Goal: Information Seeking & Learning: Learn about a topic

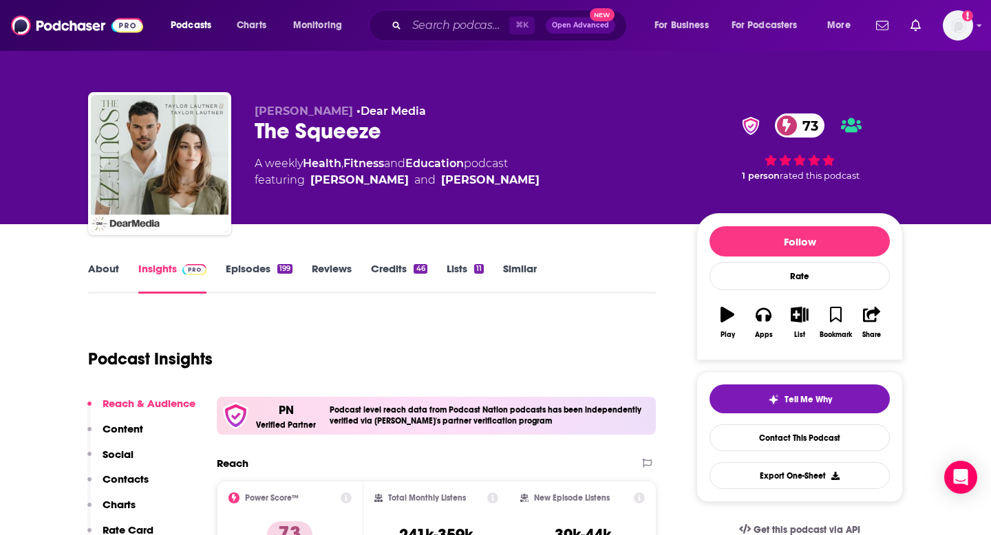
scroll to position [74, 0]
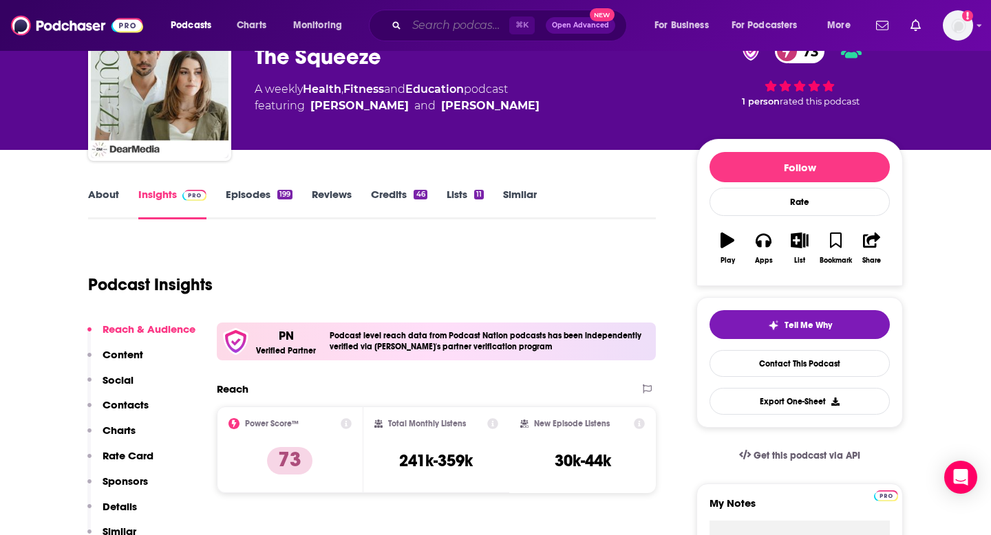
click at [425, 29] on input "Search podcasts, credits, & more..." at bounding box center [458, 25] width 103 height 22
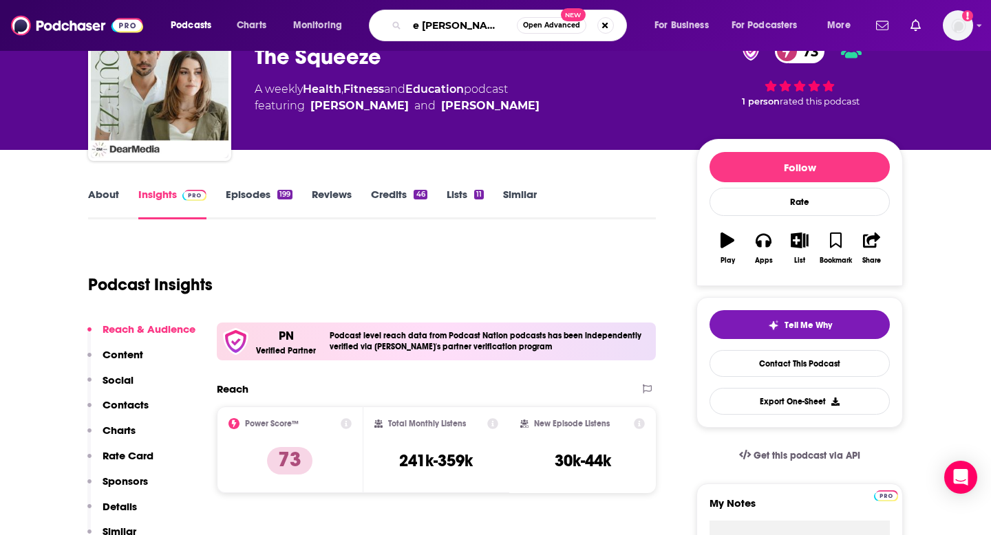
scroll to position [0, 21]
type input "the [PERSON_NAME] podcast"
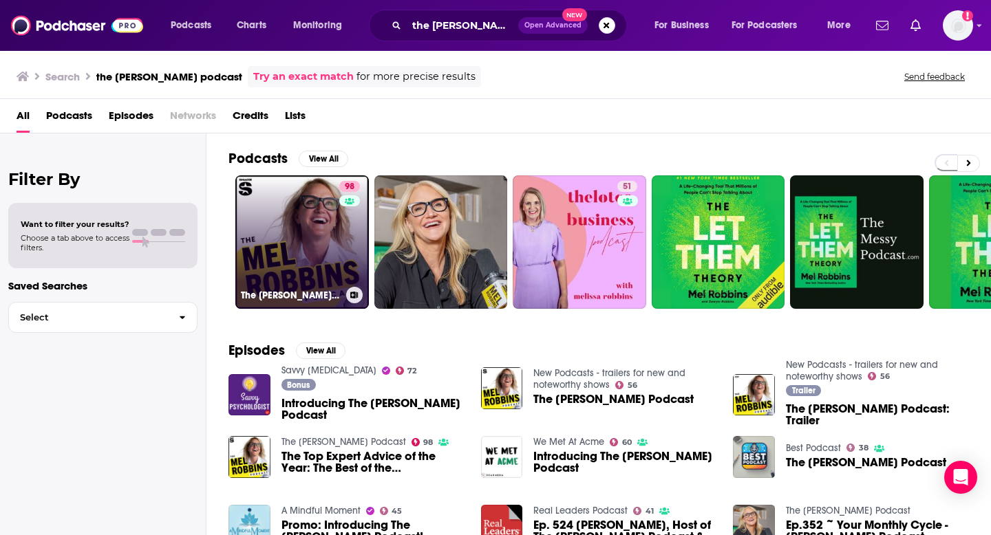
click at [289, 237] on link "98 The [PERSON_NAME] Podcast" at bounding box center [302, 242] width 134 height 134
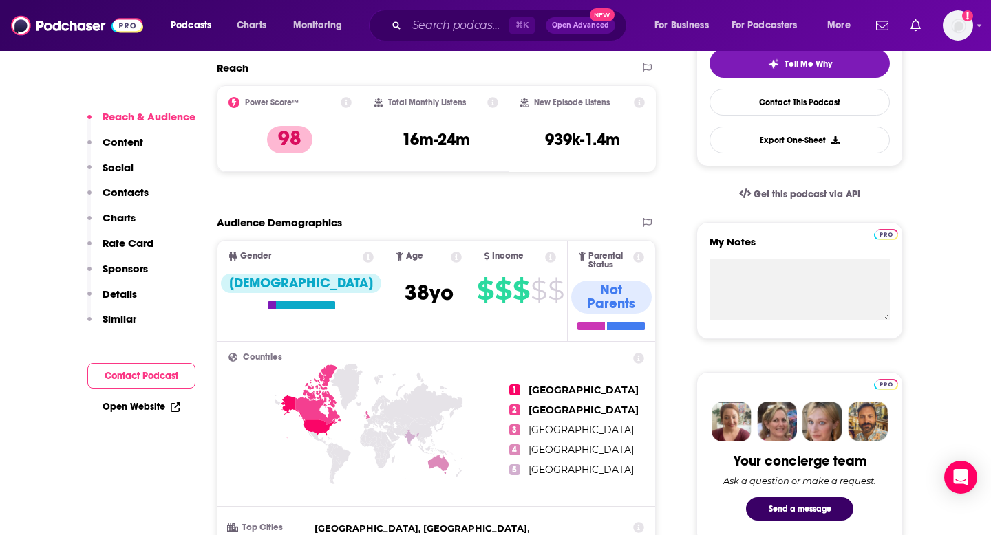
scroll to position [316, 0]
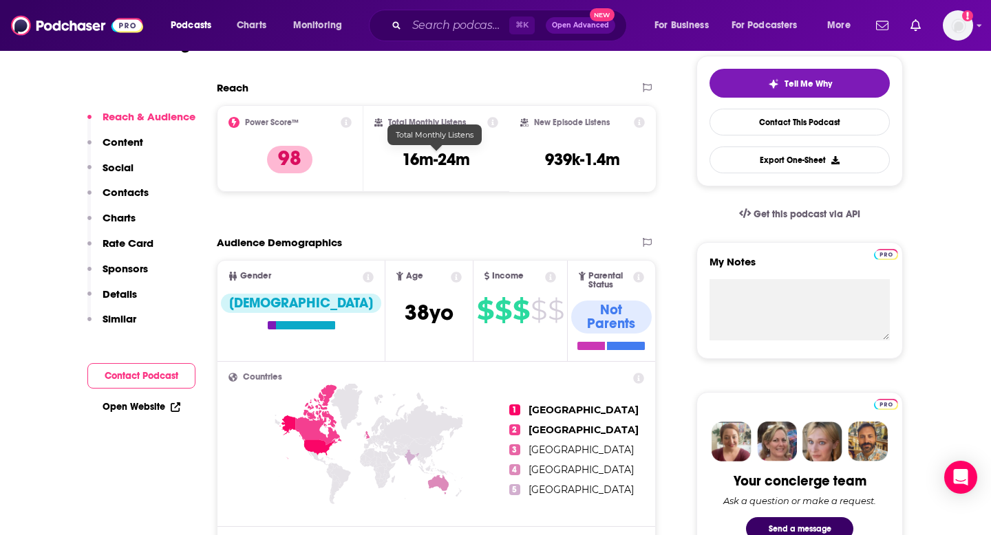
click at [440, 155] on h3 "16m-24m" at bounding box center [436, 159] width 68 height 21
copy div "16m-24m"
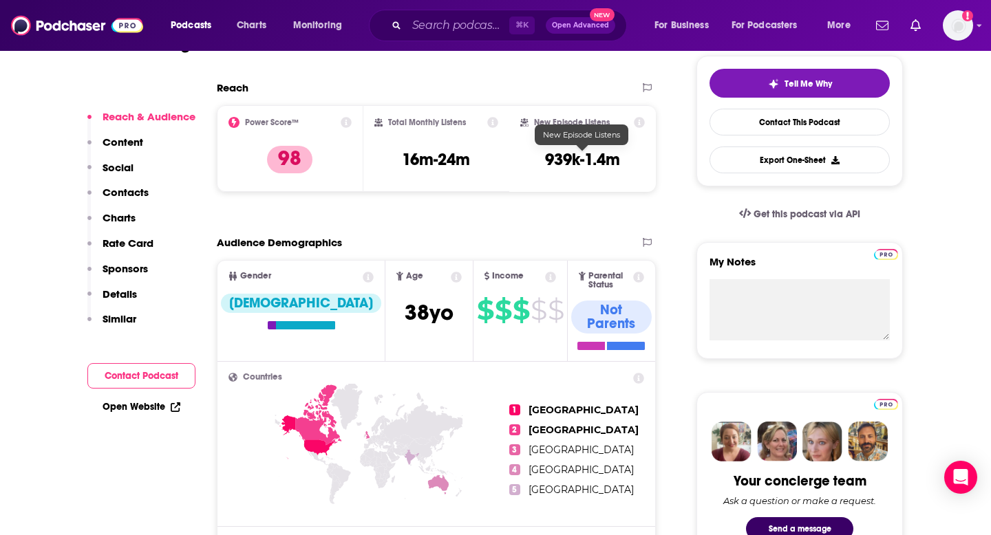
click at [554, 163] on h3 "939k-1.4m" at bounding box center [582, 159] width 75 height 21
copy div "939k-1.4m Export One-Sheet"
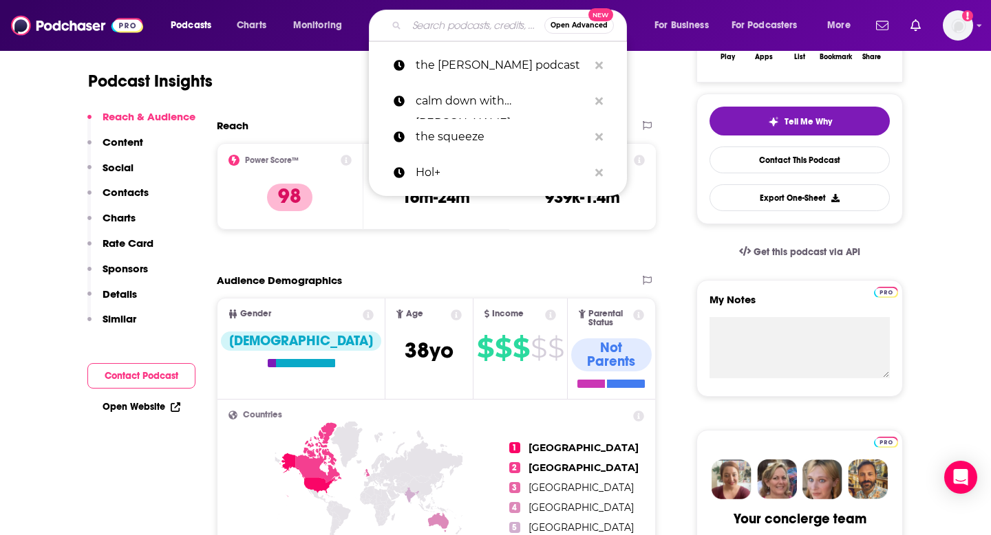
scroll to position [277, 0]
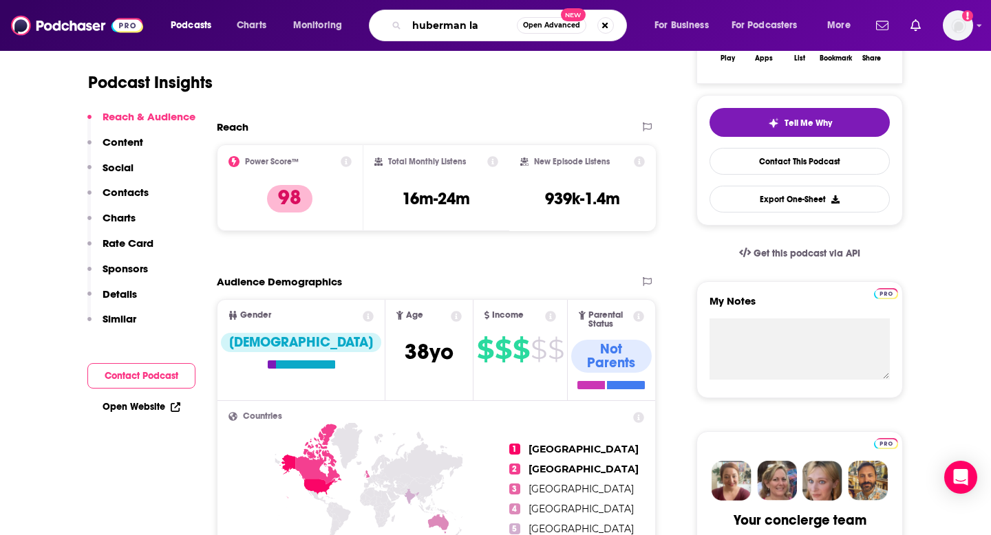
type input "huberman lab"
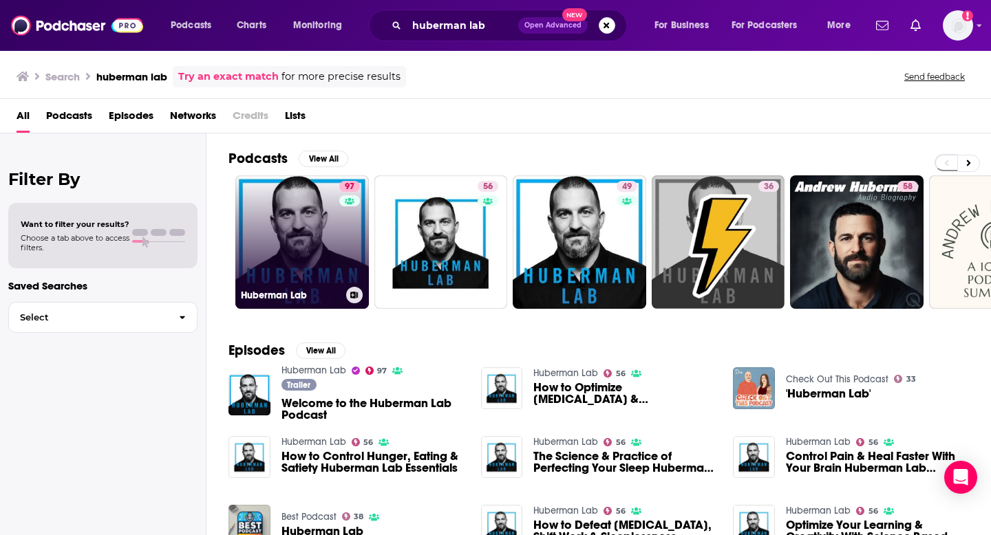
click at [275, 246] on link "97 Huberman Lab" at bounding box center [302, 242] width 134 height 134
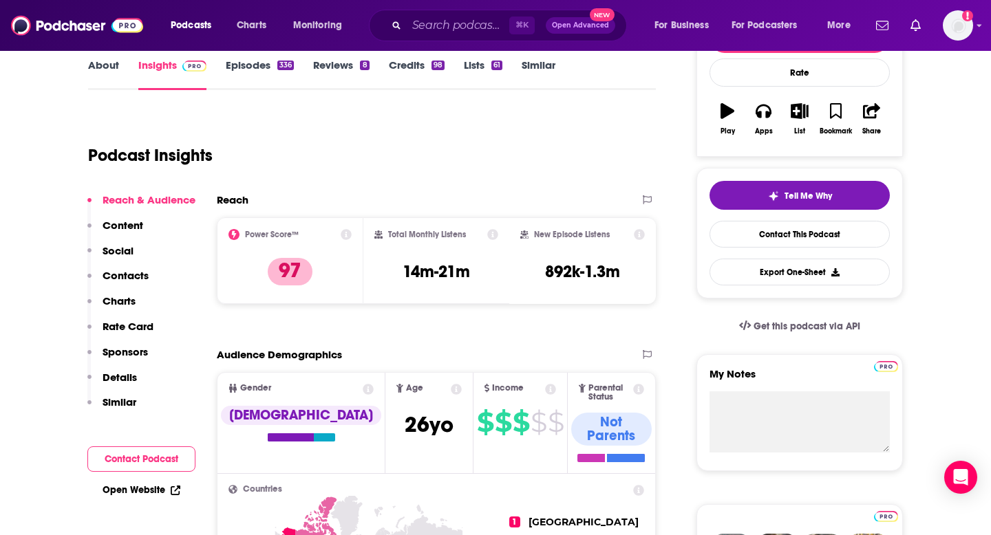
scroll to position [264, 0]
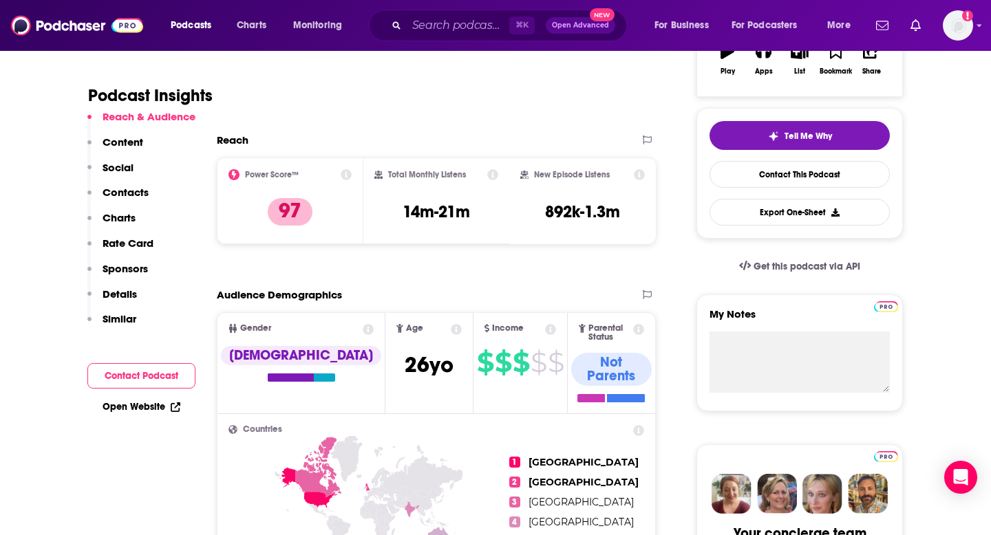
click at [420, 219] on h3 "14m-21m" at bounding box center [436, 212] width 67 height 21
copy div "14m-21m"
click at [577, 208] on h3 "892k-1.3m" at bounding box center [582, 212] width 75 height 21
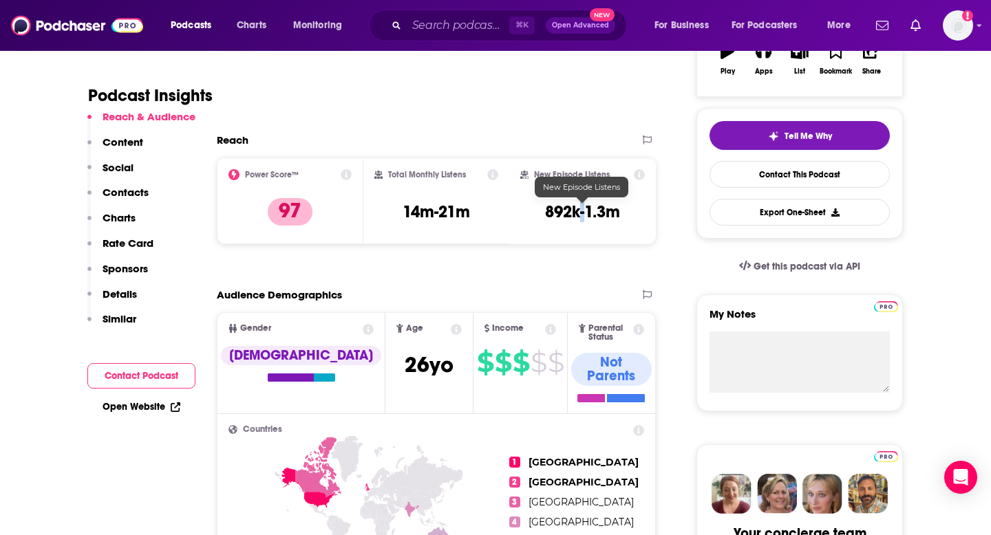
click at [577, 208] on h3 "892k-1.3m" at bounding box center [582, 212] width 75 height 21
copy div "892k-1.3m Export One-Sheet"
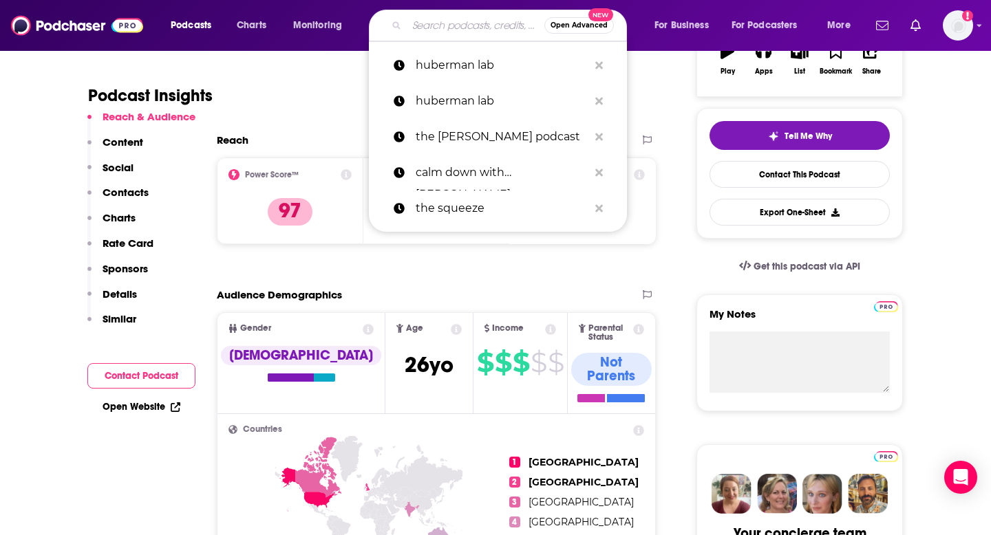
click at [436, 25] on input "Search podcasts, credits, & more..." at bounding box center [476, 25] width 138 height 22
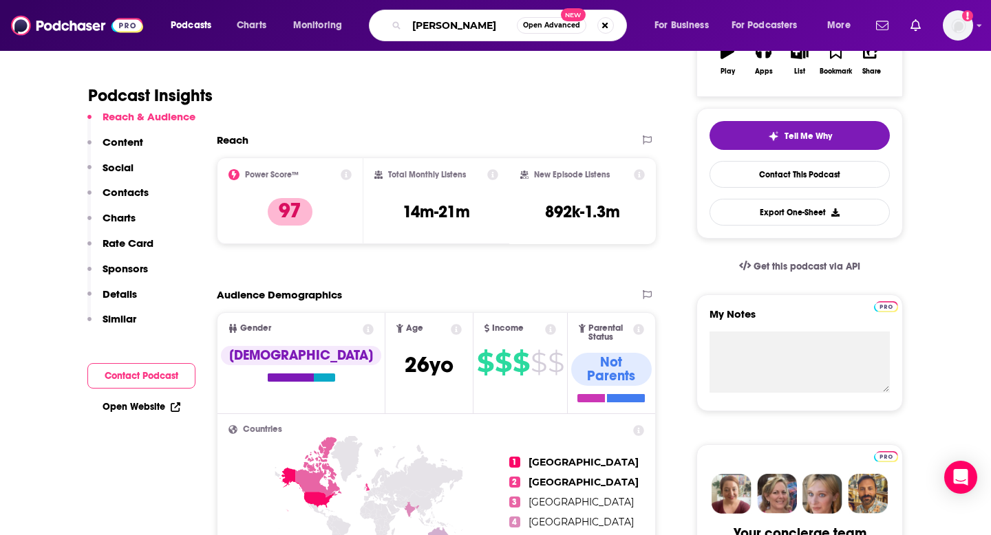
type input "[PERSON_NAME] show"
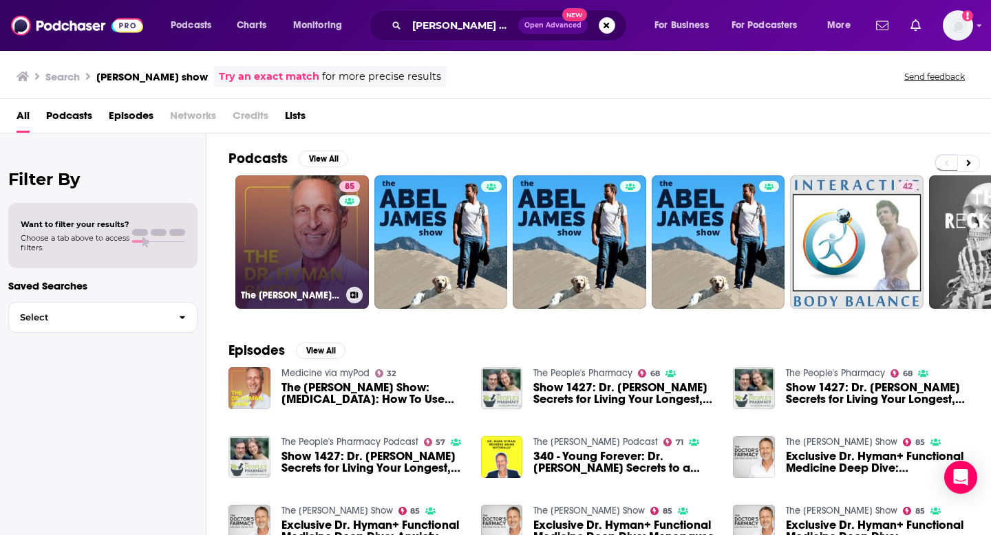
click at [260, 217] on link "85 The [PERSON_NAME] Show" at bounding box center [302, 242] width 134 height 134
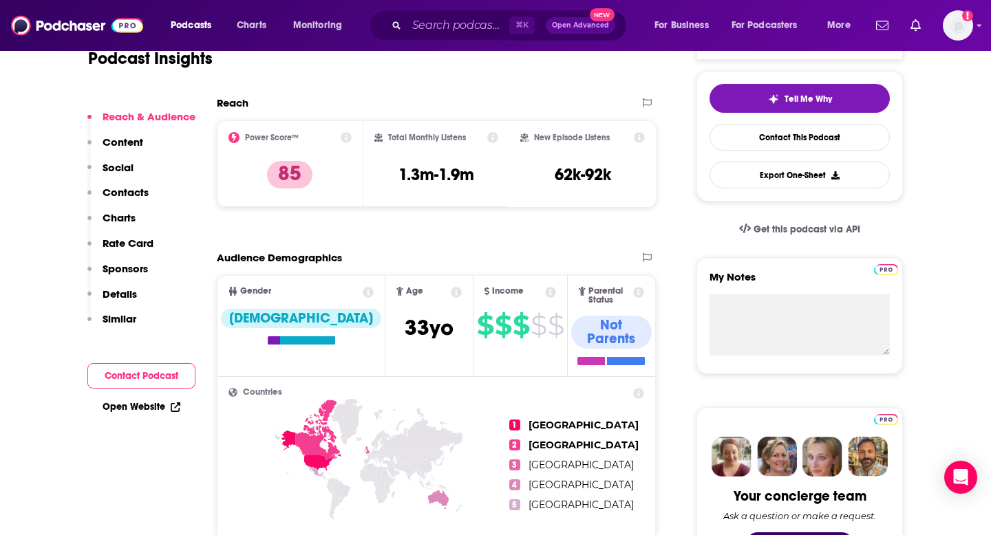
scroll to position [319, 0]
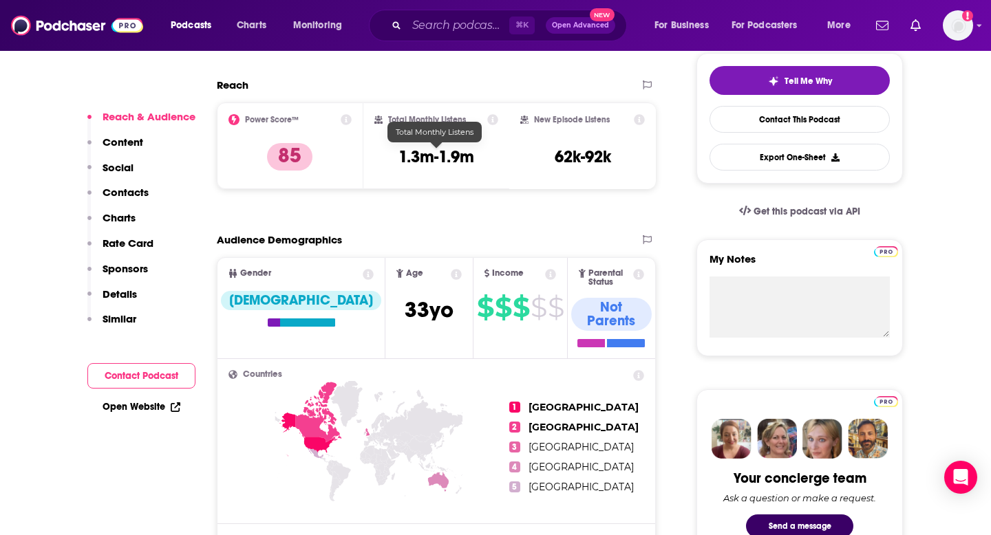
click at [437, 152] on h3 "1.3m-1.9m" at bounding box center [436, 157] width 76 height 21
copy div "1.3m-1.9m"
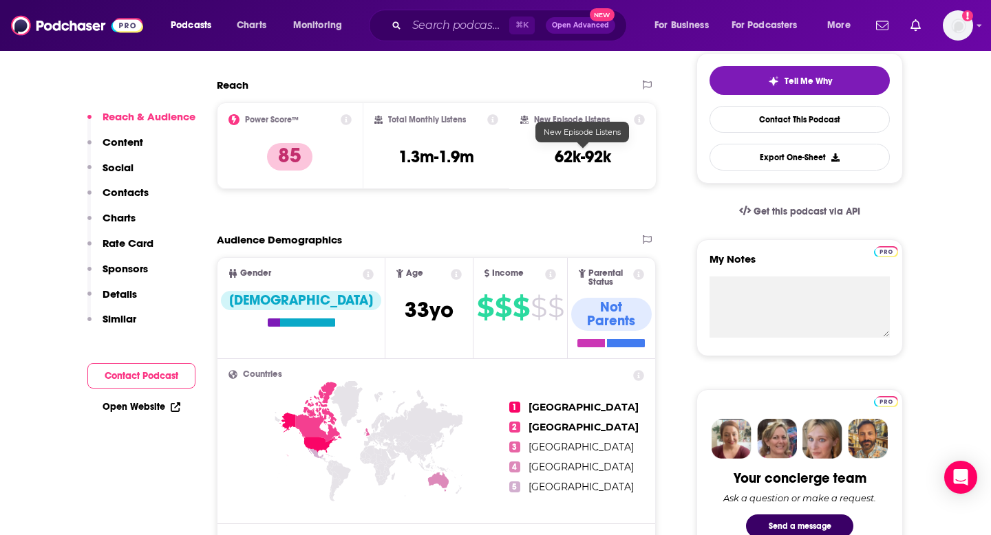
click at [582, 160] on h3 "62k-92k" at bounding box center [583, 157] width 56 height 21
copy div "62k-92k Export One-Sheet"
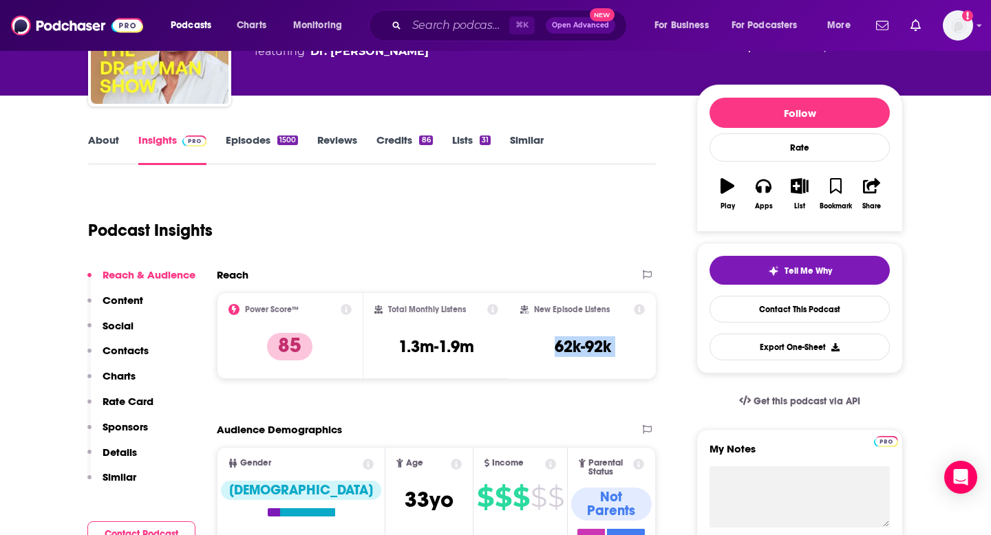
scroll to position [148, 0]
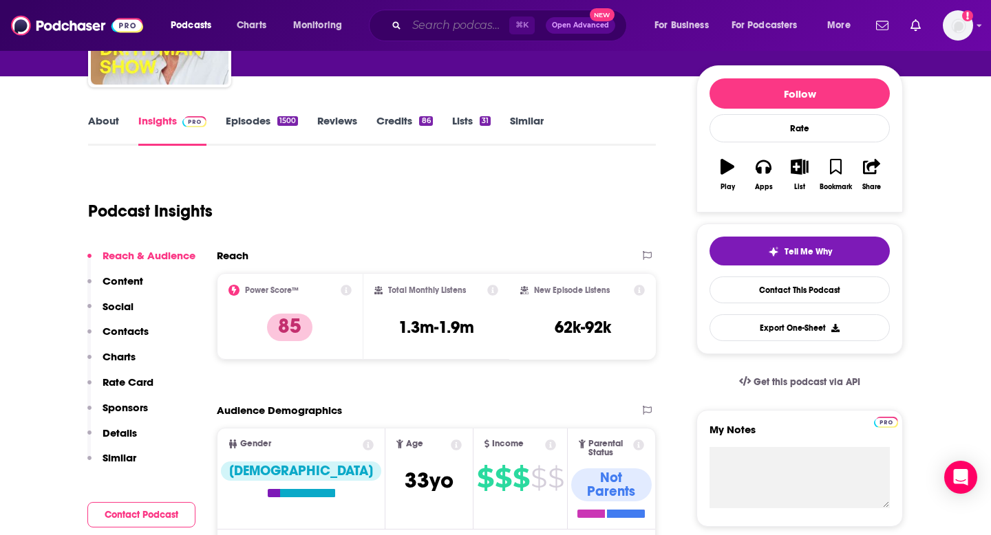
click at [462, 33] on input "Search podcasts, credits, & more..." at bounding box center [458, 25] width 103 height 22
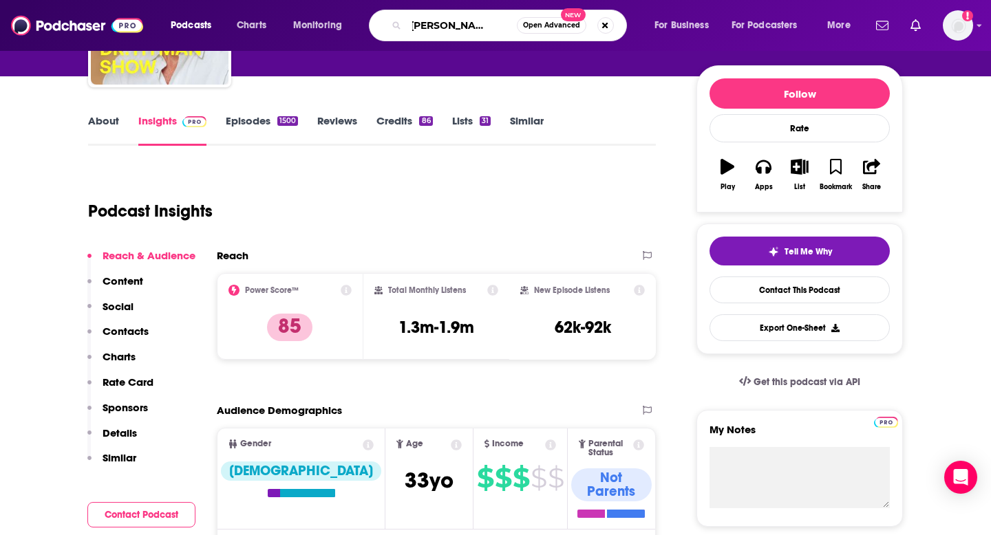
type input "the [PERSON_NAME] podcast"
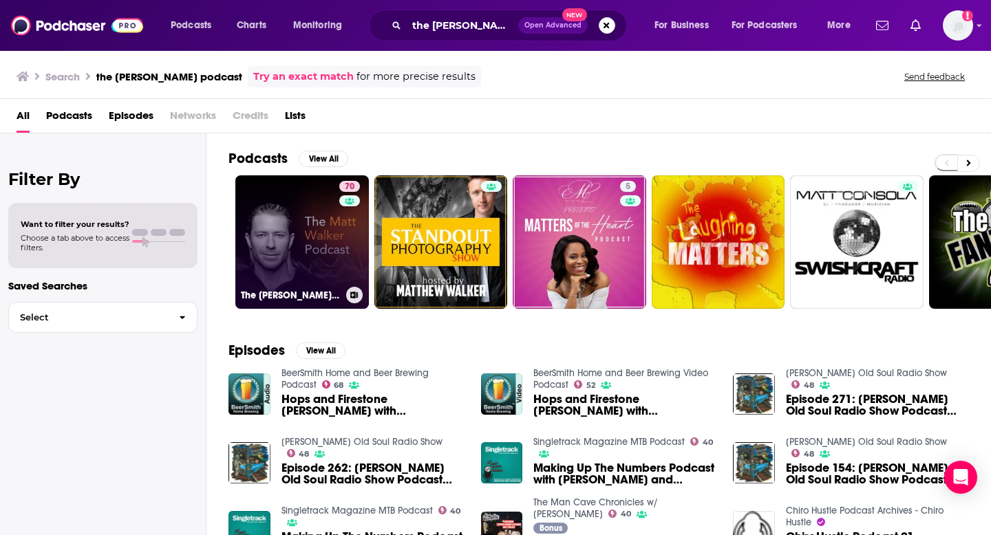
click at [292, 292] on h3 "The [PERSON_NAME] Podcast" at bounding box center [291, 296] width 100 height 12
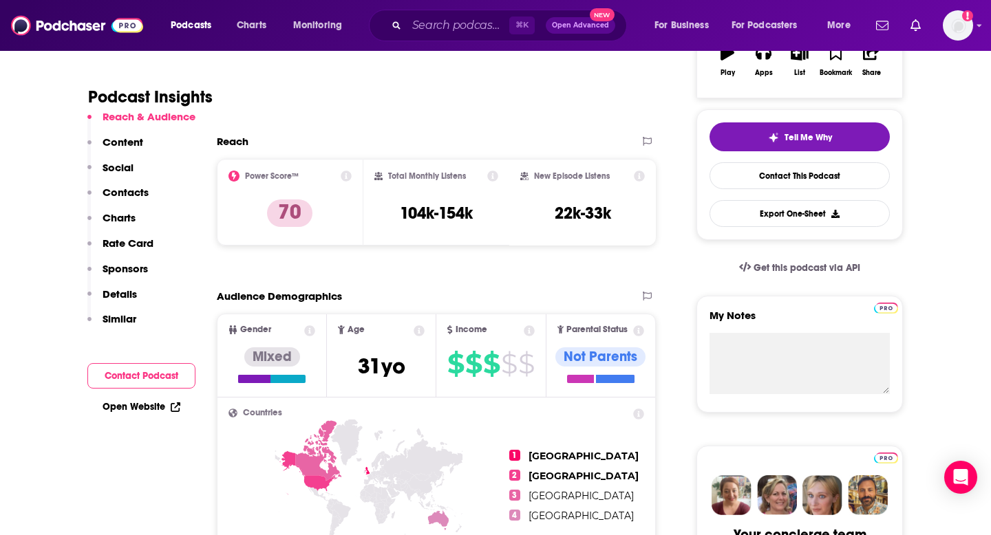
scroll to position [256, 0]
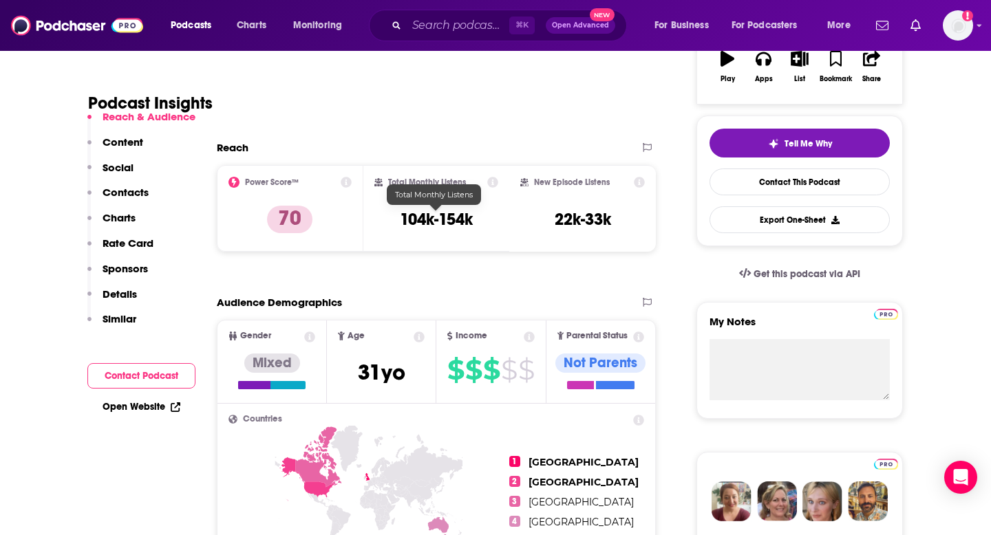
click at [436, 217] on h3 "104k-154k" at bounding box center [436, 219] width 73 height 21
copy div "104k-154k"
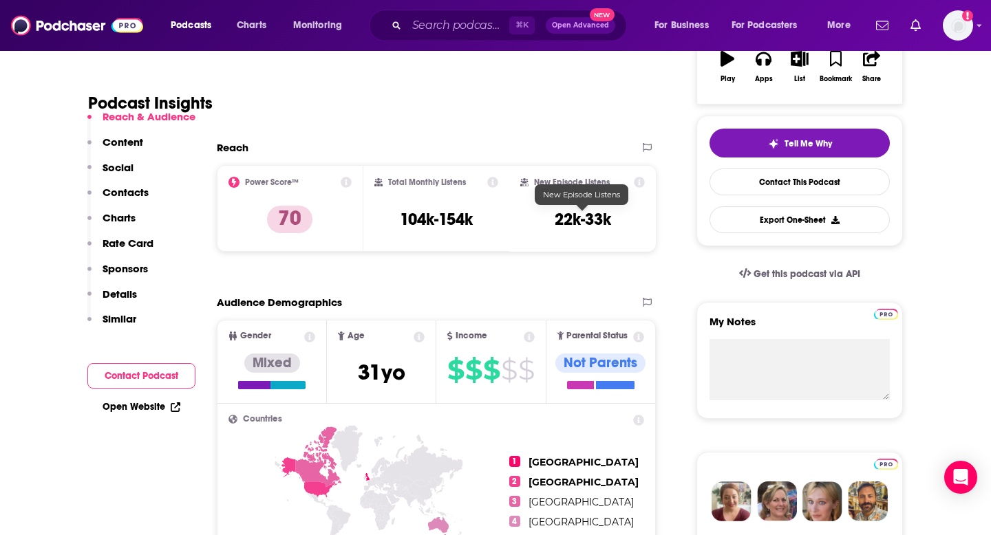
click at [569, 212] on h3 "22k-33k" at bounding box center [583, 219] width 56 height 21
copy div "22k-33k Export One-Sheet"
click at [430, 21] on input "Search podcasts, credits, & more..." at bounding box center [458, 25] width 103 height 22
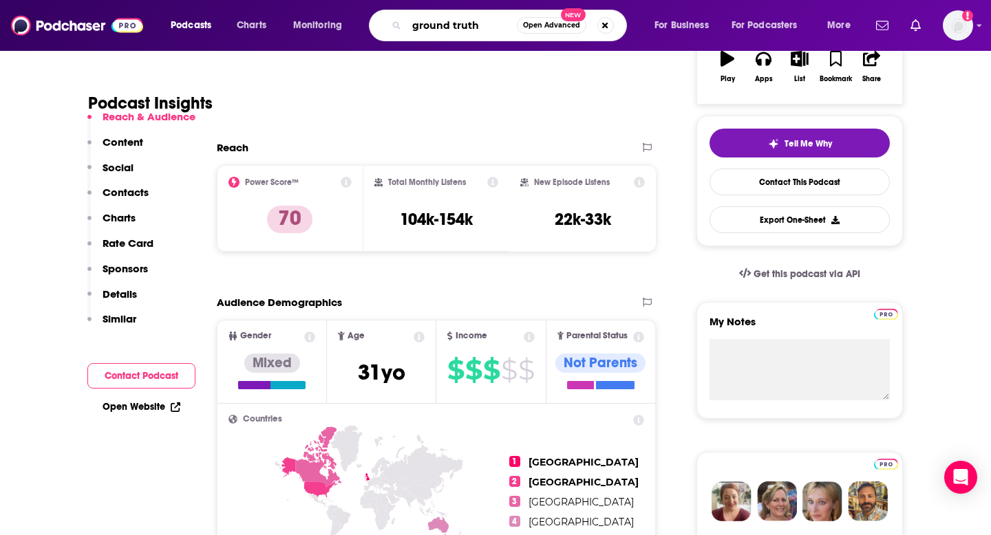
type input "ground truths"
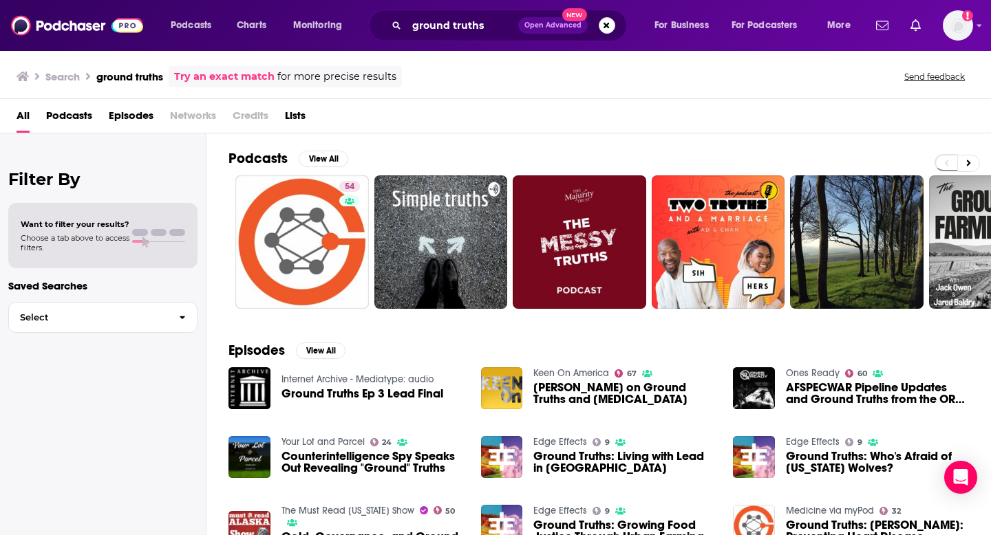
click at [470, 88] on div "Search ground truths Try an exact match for more precise results Send feedback" at bounding box center [495, 75] width 991 height 50
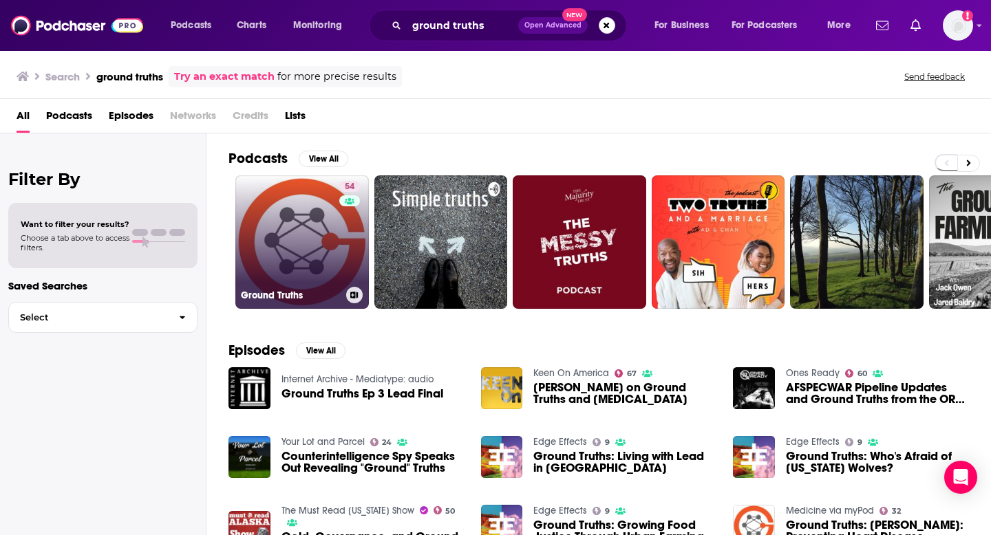
click at [331, 228] on link "54 Ground Truths" at bounding box center [302, 242] width 134 height 134
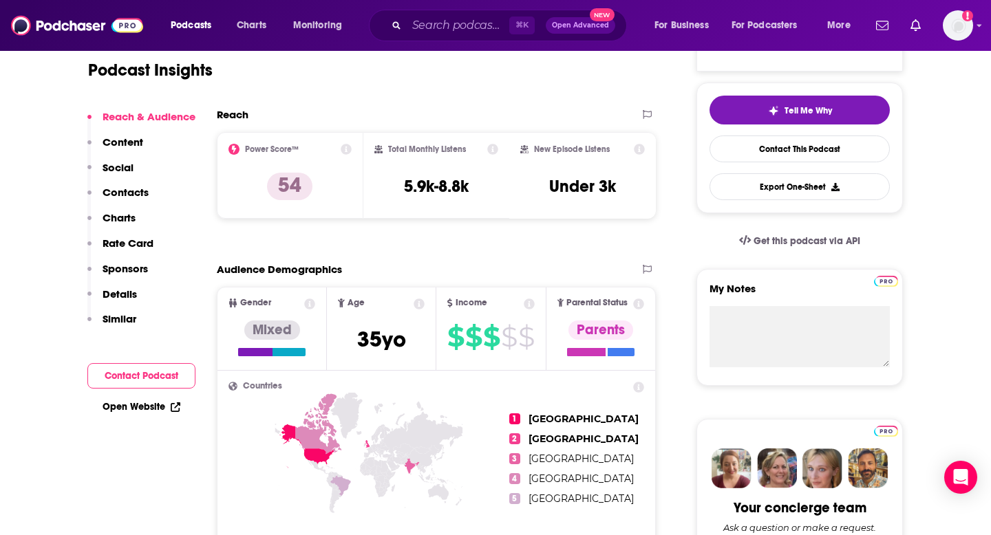
scroll to position [277, 0]
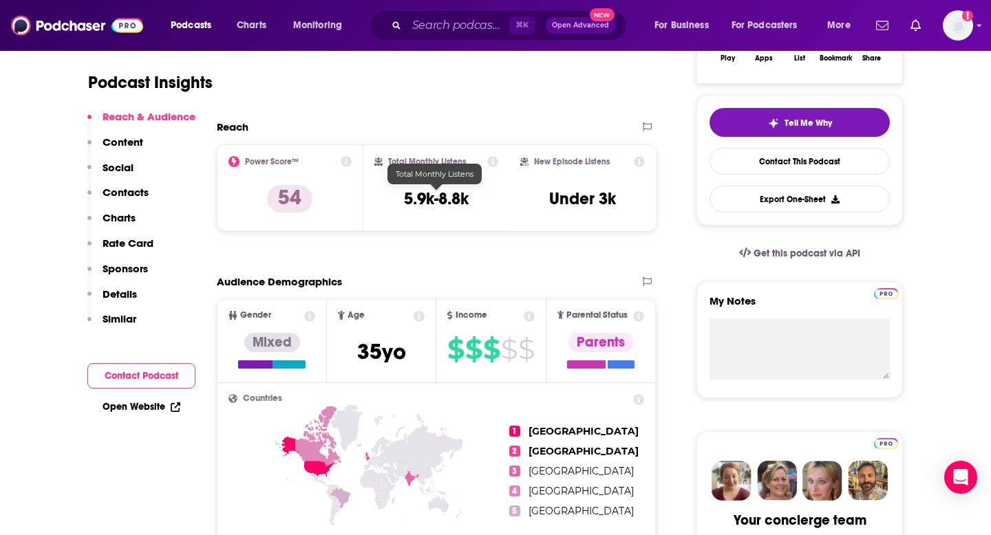
click at [429, 196] on h3 "5.9k-8.8k" at bounding box center [436, 199] width 65 height 21
copy div "5.9k-8.8k"
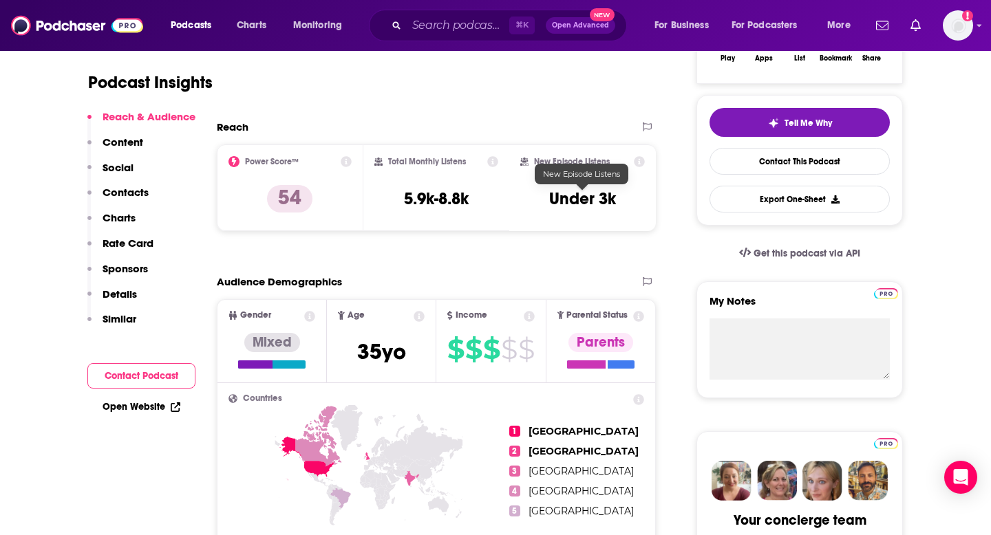
click at [570, 202] on h3 "Under 3k" at bounding box center [582, 199] width 67 height 21
copy div "Under 3k Export One-Sheet"
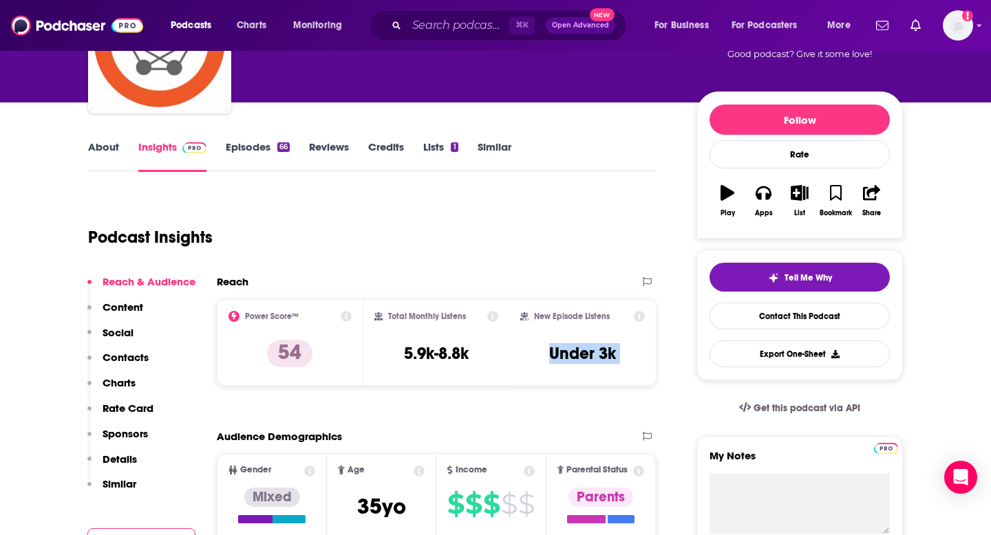
scroll to position [0, 0]
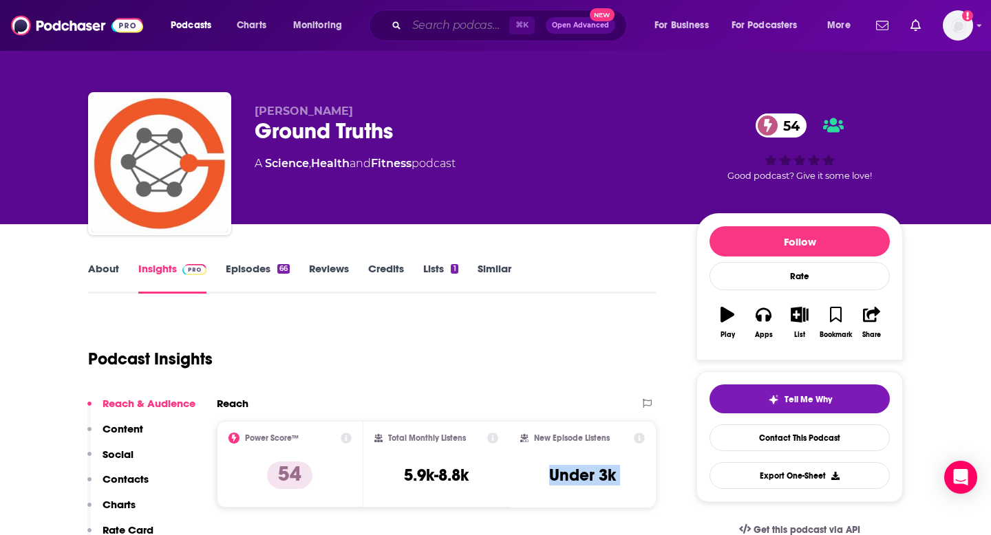
click at [436, 32] on input "Search podcasts, credits, & more..." at bounding box center [458, 25] width 103 height 22
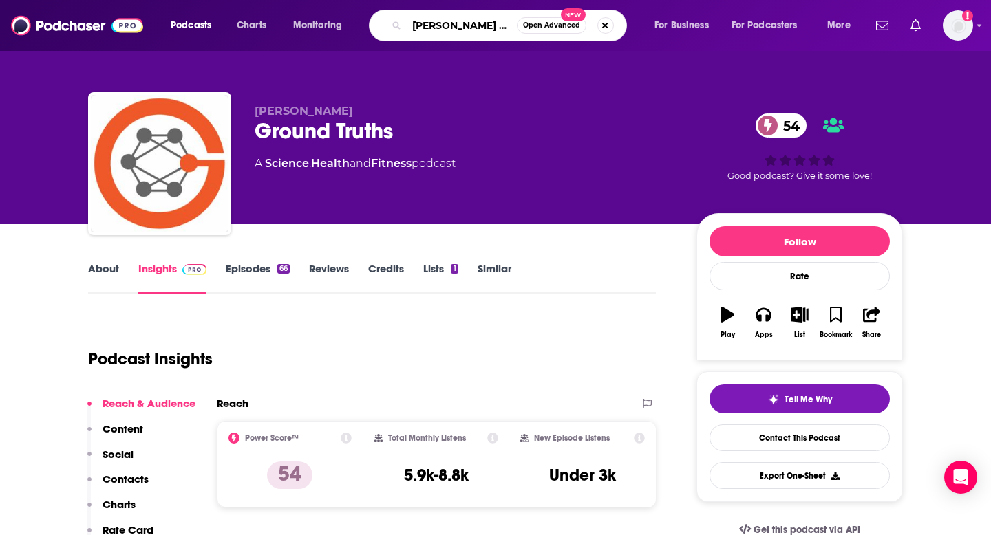
scroll to position [0, 3]
type input "[PERSON_NAME] experience"
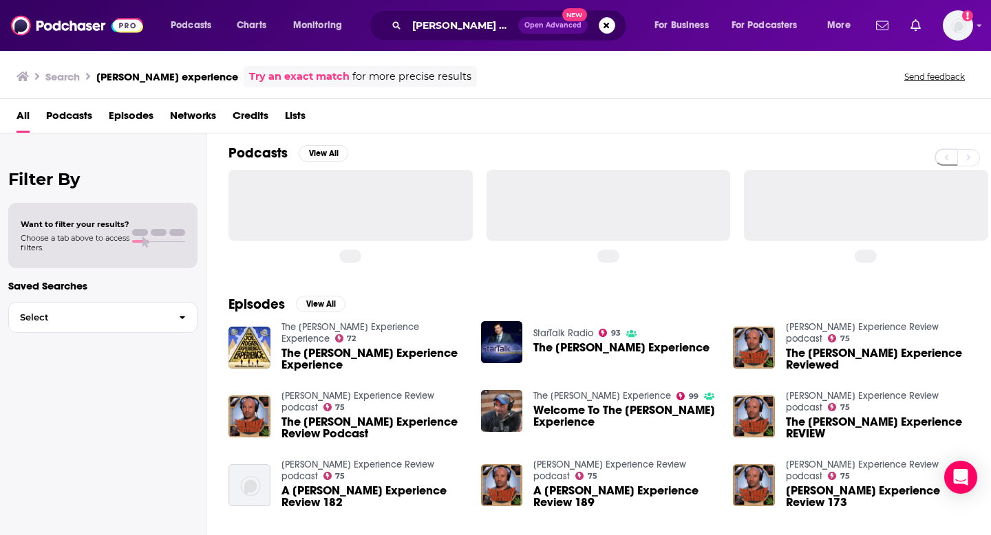
scroll to position [16, 0]
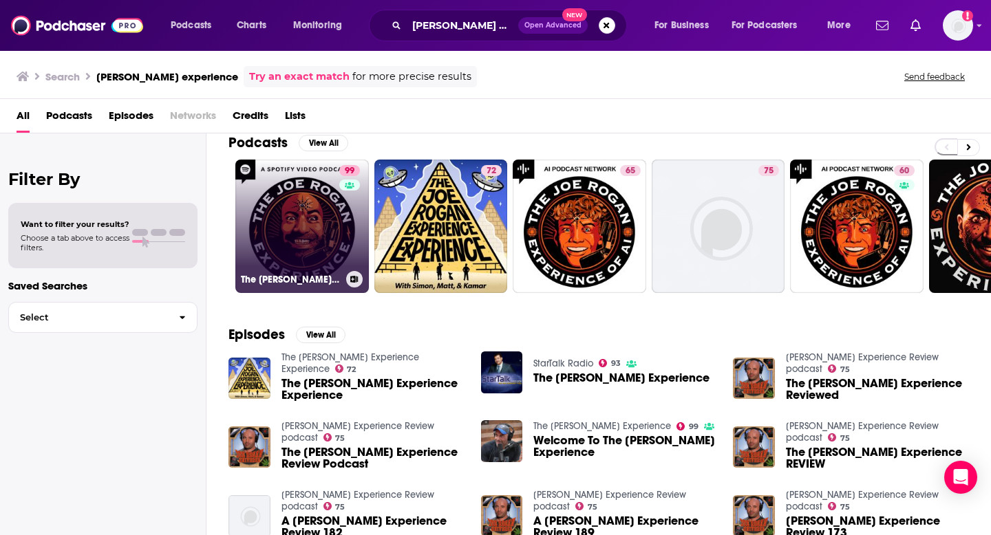
click at [310, 222] on link "99 The [PERSON_NAME] Experience" at bounding box center [302, 227] width 134 height 134
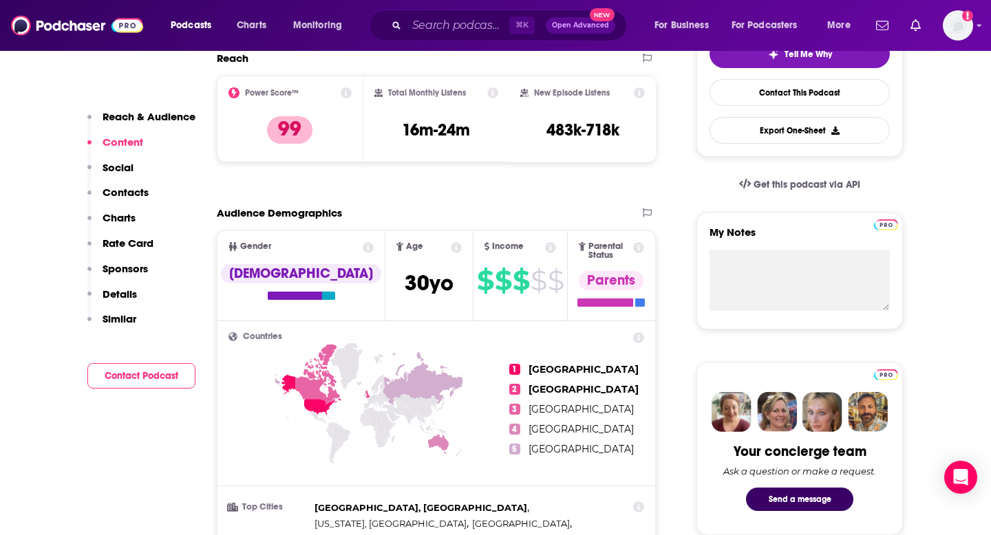
scroll to position [271, 0]
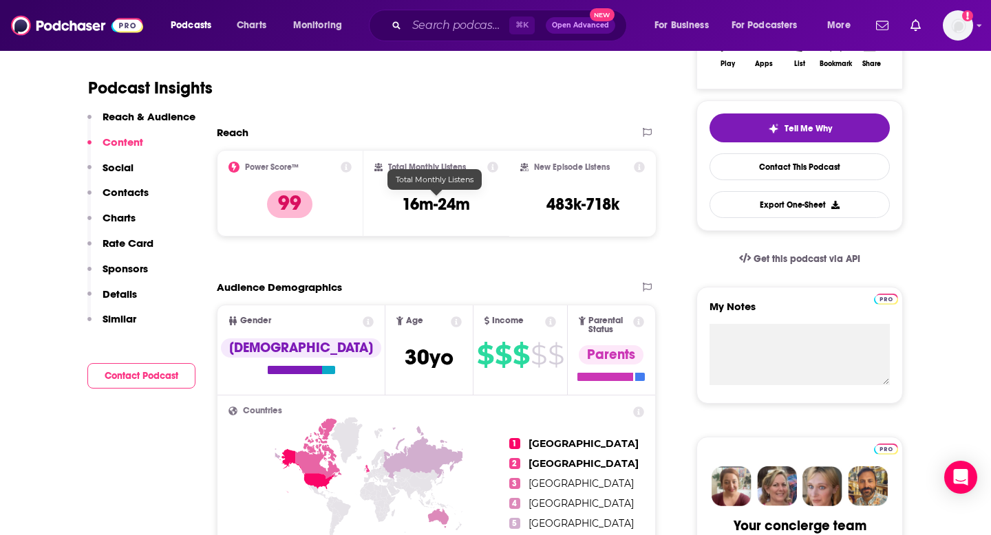
click at [438, 202] on h3 "16m-24m" at bounding box center [436, 204] width 68 height 21
click at [573, 210] on h3 "483k-718k" at bounding box center [582, 204] width 73 height 21
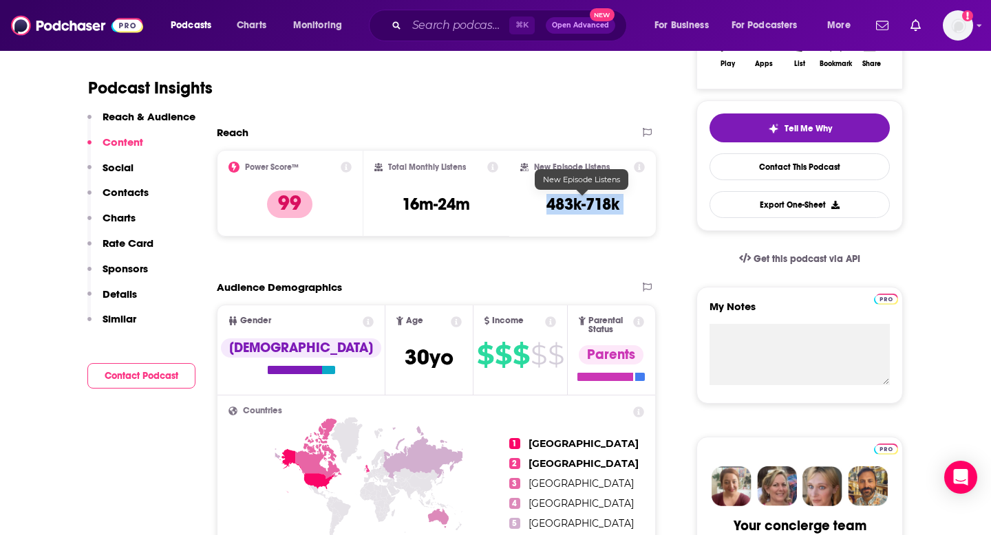
click at [573, 210] on h3 "483k-718k" at bounding box center [582, 204] width 73 height 21
click at [429, 46] on div "Podcasts Charts Monitoring ⌘ K Open Advanced New For Business For Podcasters Mo…" at bounding box center [495, 25] width 991 height 51
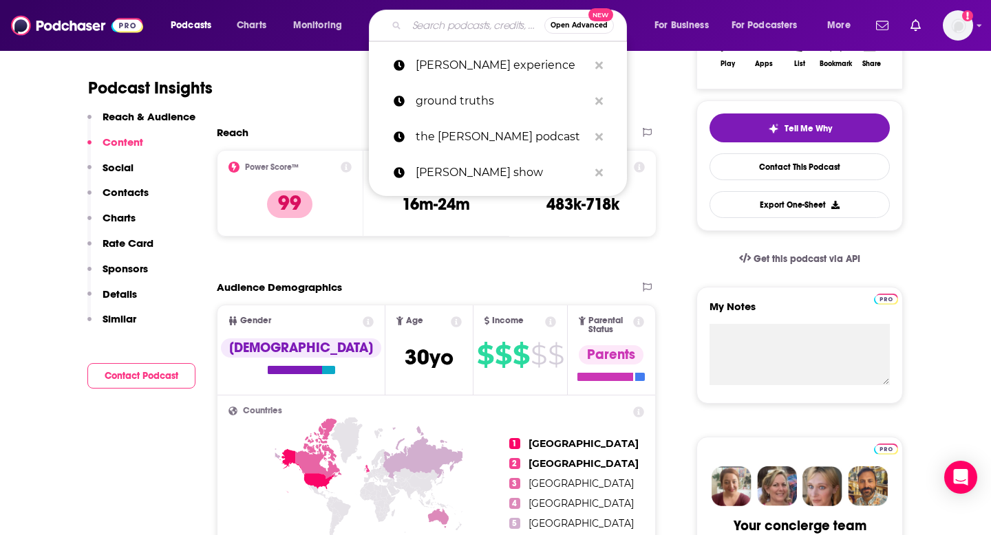
click at [429, 31] on input "Search podcasts, credits, & more..." at bounding box center [476, 25] width 138 height 22
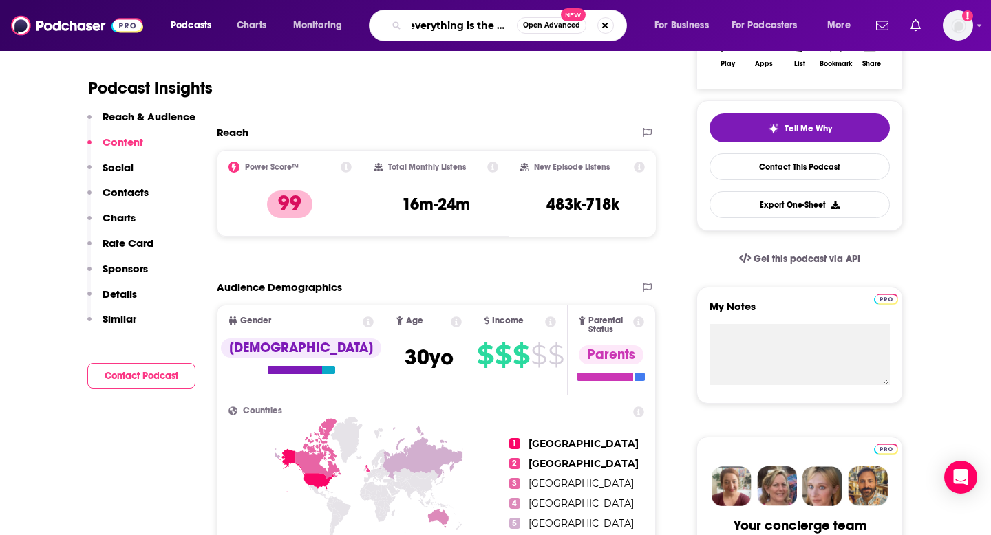
scroll to position [0, 12]
type input "everything is the best"
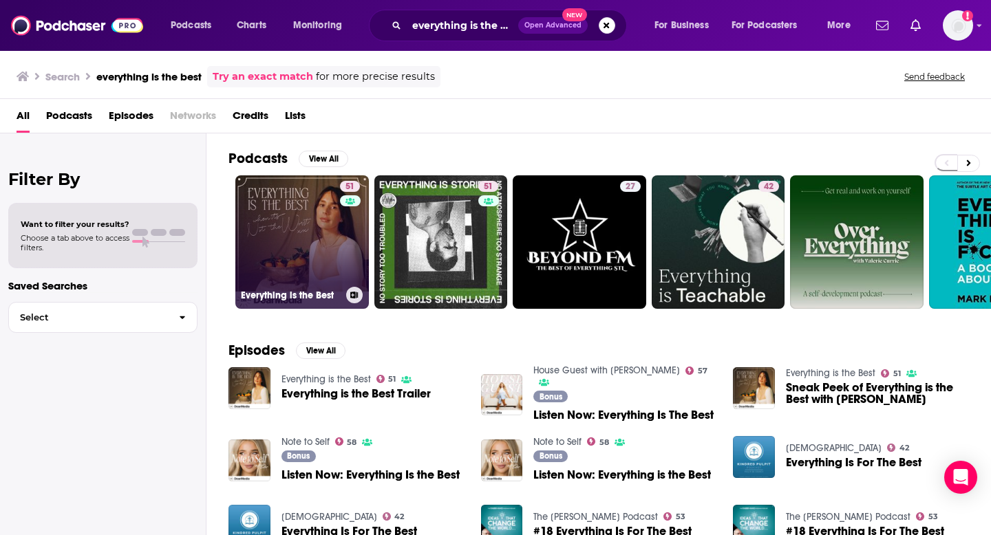
click at [279, 231] on link "51 Everything is the Best" at bounding box center [302, 242] width 134 height 134
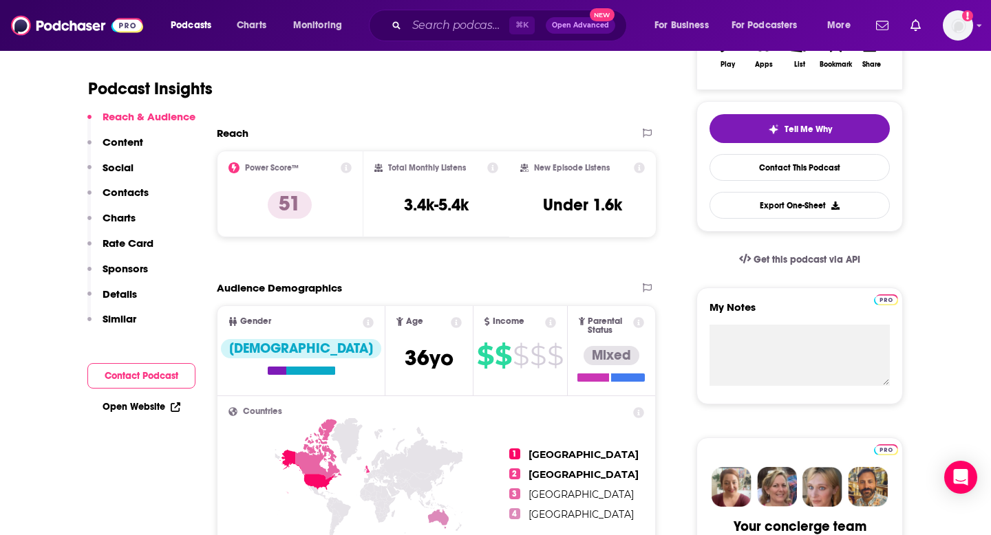
scroll to position [272, 0]
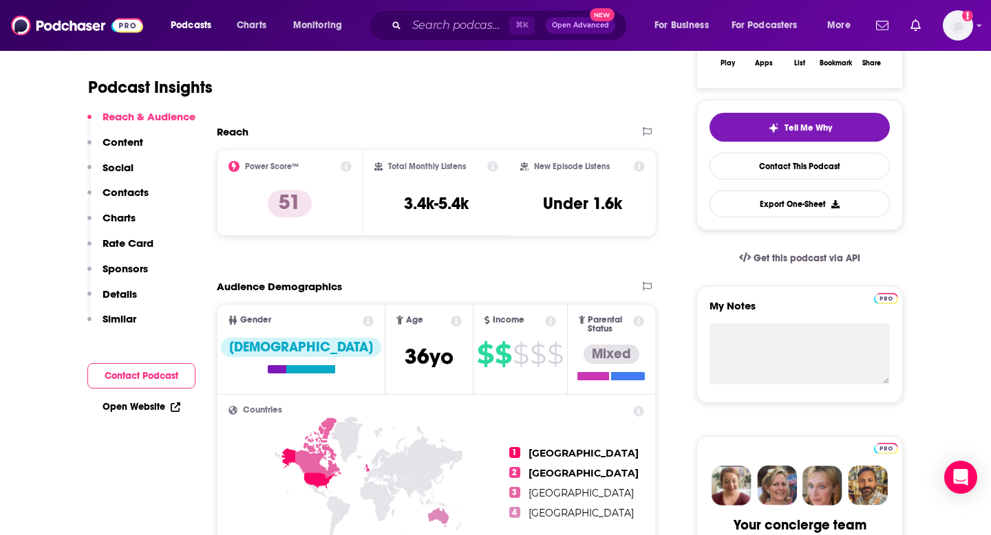
click at [439, 197] on h3 "3.4k-5.4k" at bounding box center [436, 203] width 65 height 21
click at [610, 206] on h3 "Under 1.6k" at bounding box center [582, 203] width 79 height 21
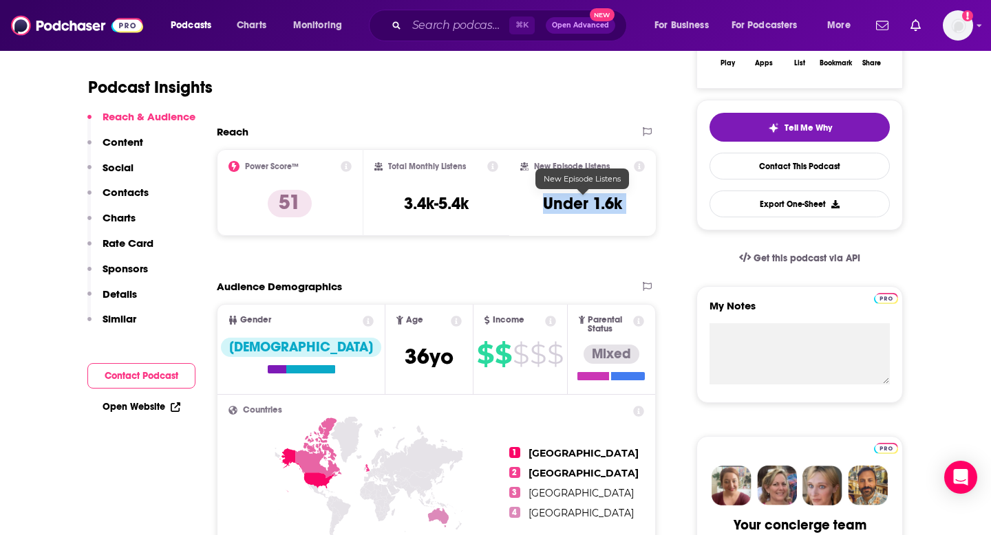
click at [610, 206] on h3 "Under 1.6k" at bounding box center [582, 203] width 79 height 21
click at [429, 39] on div "⌘ K Open Advanced New" at bounding box center [498, 26] width 258 height 32
click at [429, 30] on input "Search podcasts, credits, & more..." at bounding box center [458, 25] width 103 height 22
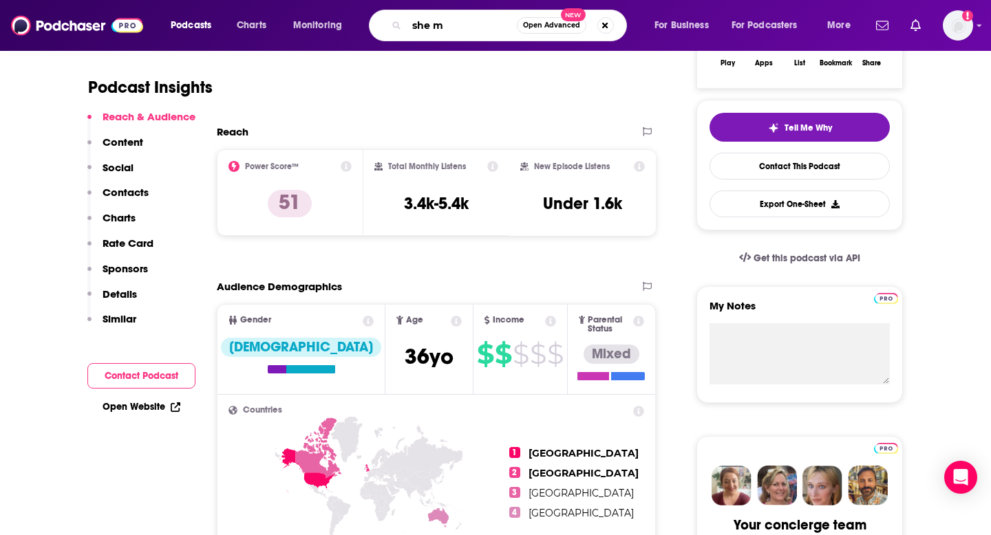
type input "she md"
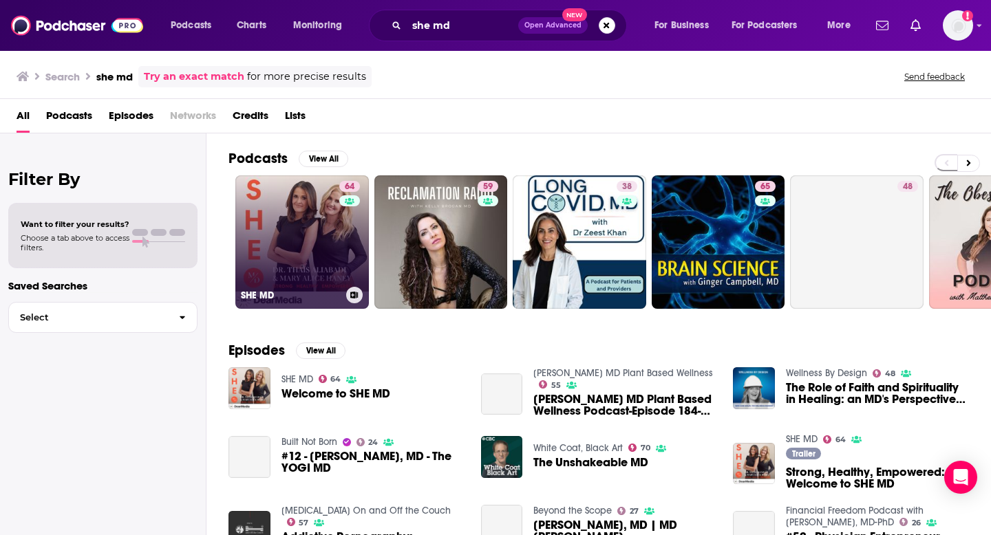
click at [274, 247] on link "64 SHE MD" at bounding box center [302, 242] width 134 height 134
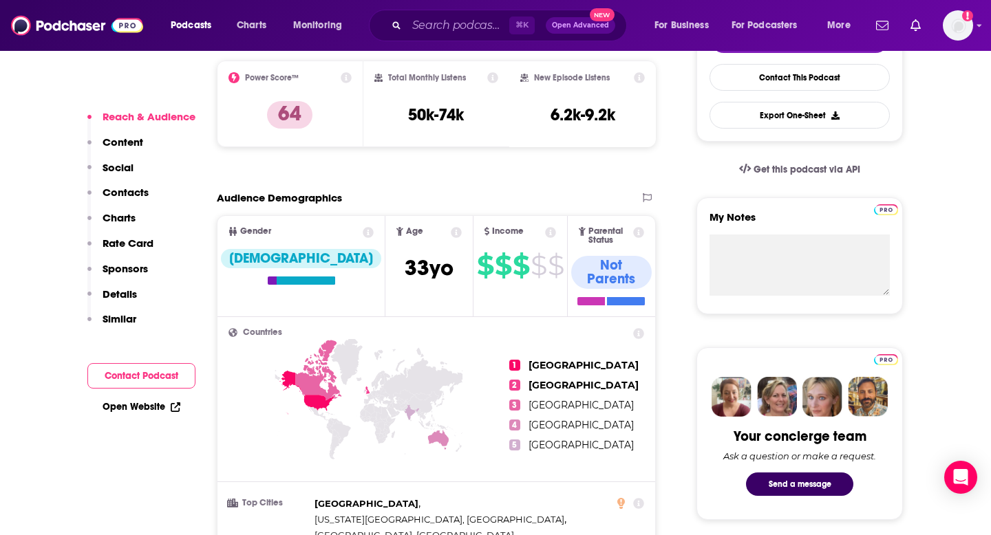
scroll to position [327, 0]
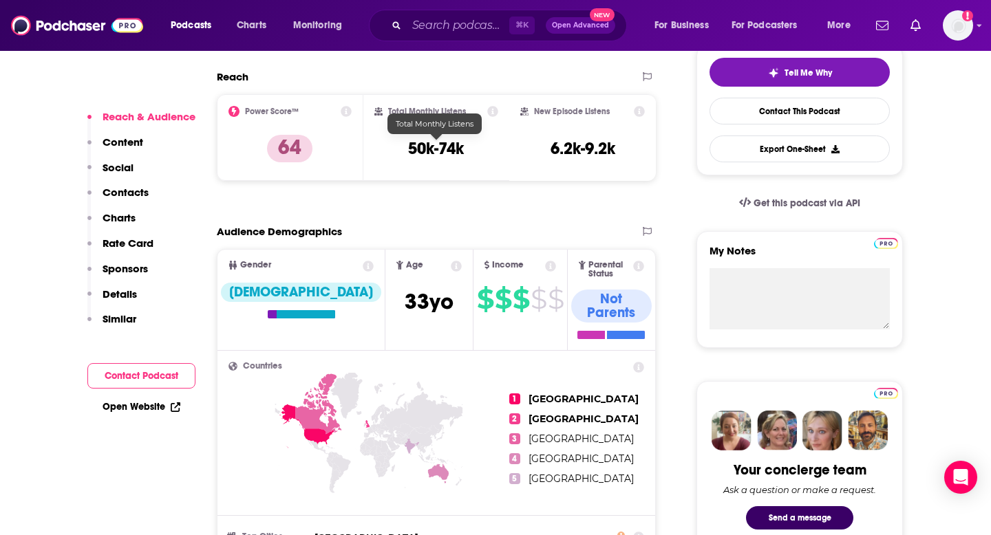
click at [414, 151] on h3 "50k-74k" at bounding box center [436, 148] width 56 height 21
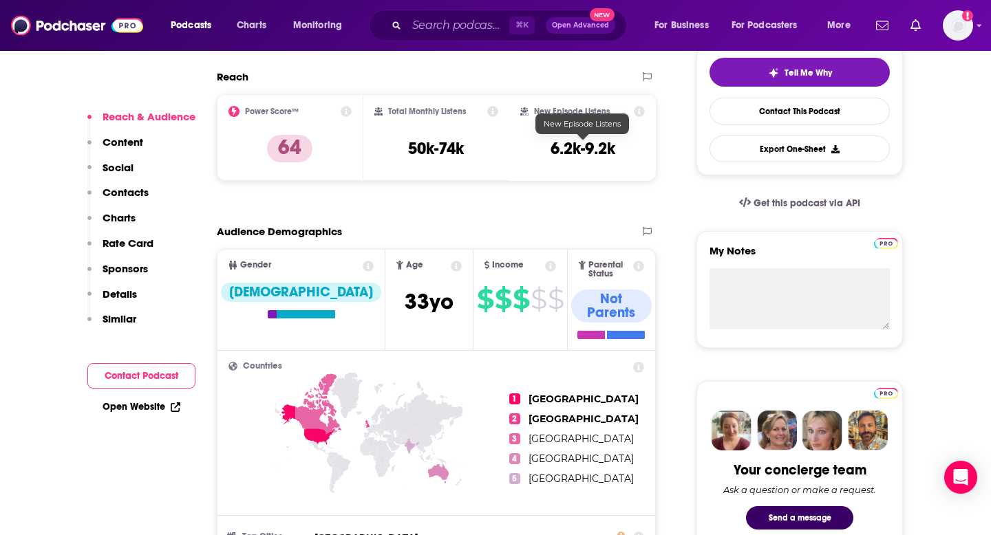
click at [595, 152] on h3 "6.2k-9.2k" at bounding box center [583, 148] width 65 height 21
click at [404, 28] on div "⌘ K Open Advanced New" at bounding box center [498, 26] width 258 height 32
click at [432, 21] on input "Search podcasts, credits, & more..." at bounding box center [458, 25] width 103 height 22
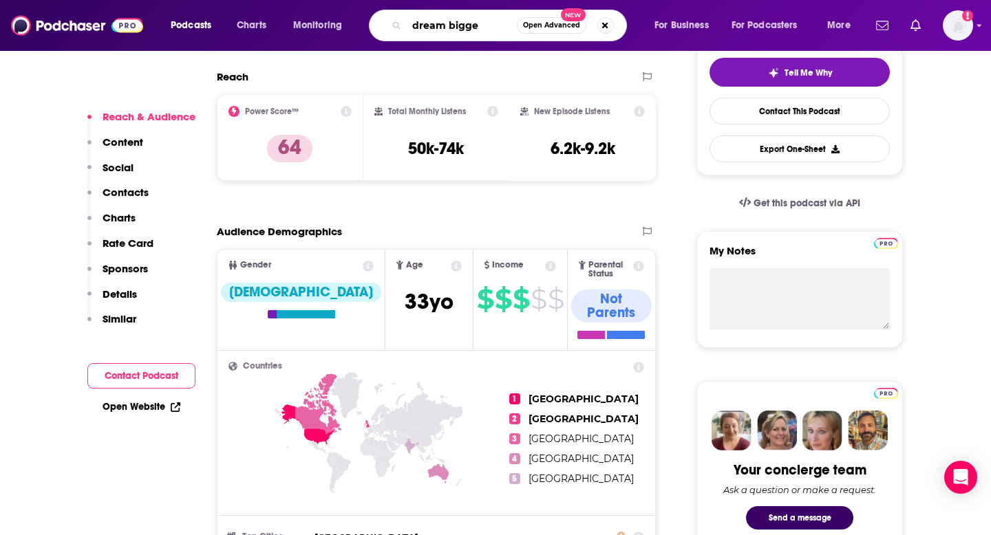
type input "dream bigger"
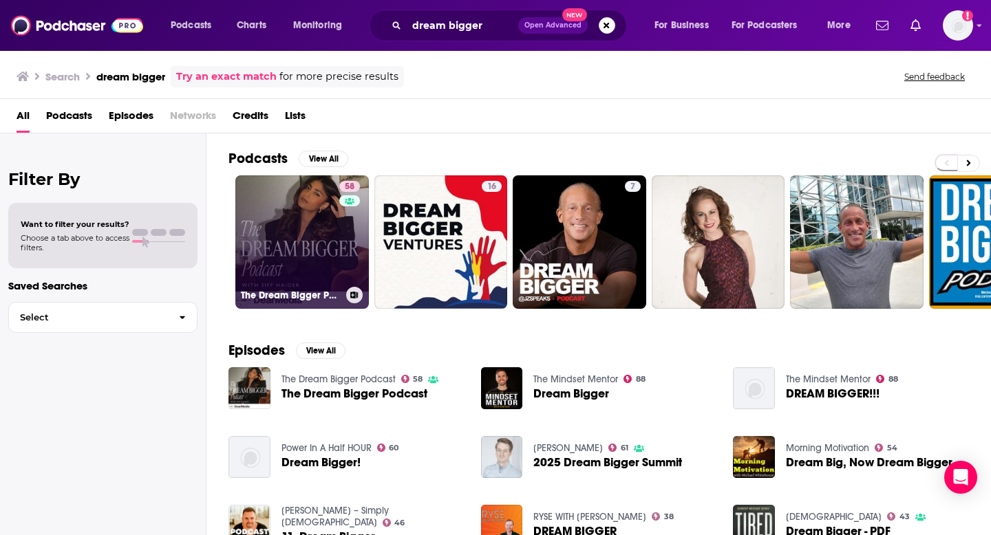
click at [263, 240] on link "58 The Dream Bigger Podcast" at bounding box center [302, 242] width 134 height 134
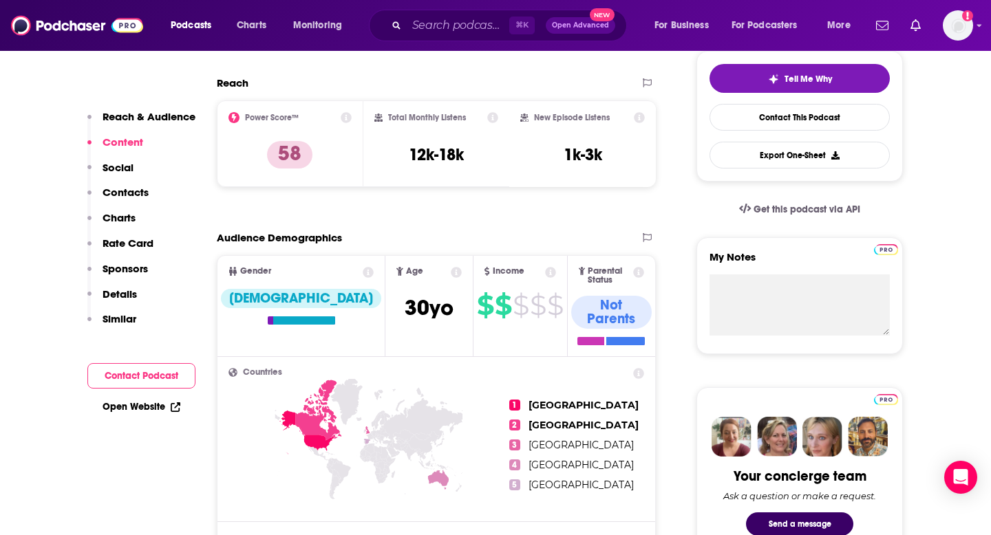
scroll to position [322, 0]
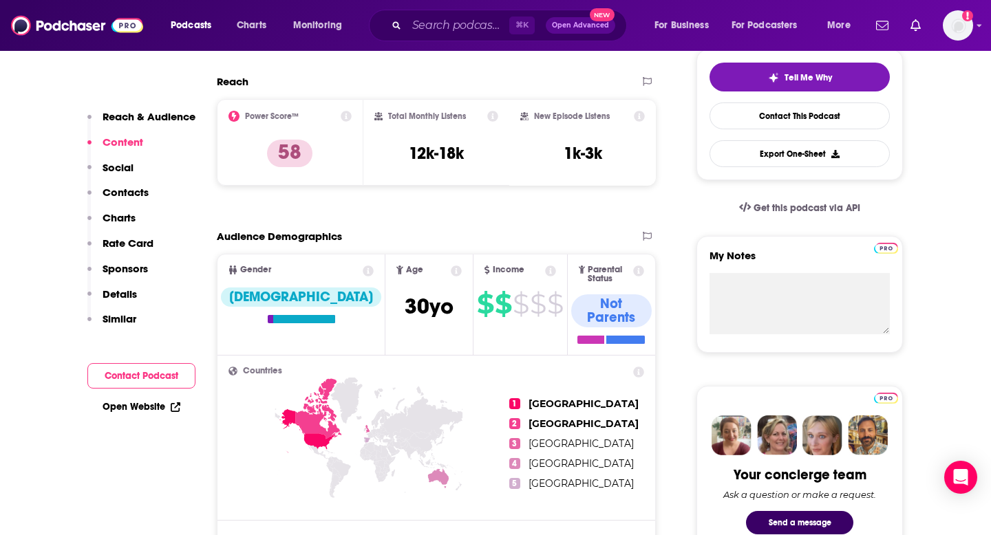
click at [422, 140] on div "Total Monthly Listens 12k-18k" at bounding box center [436, 142] width 125 height 63
click at [569, 160] on h3 "1k-3k" at bounding box center [583, 153] width 39 height 21
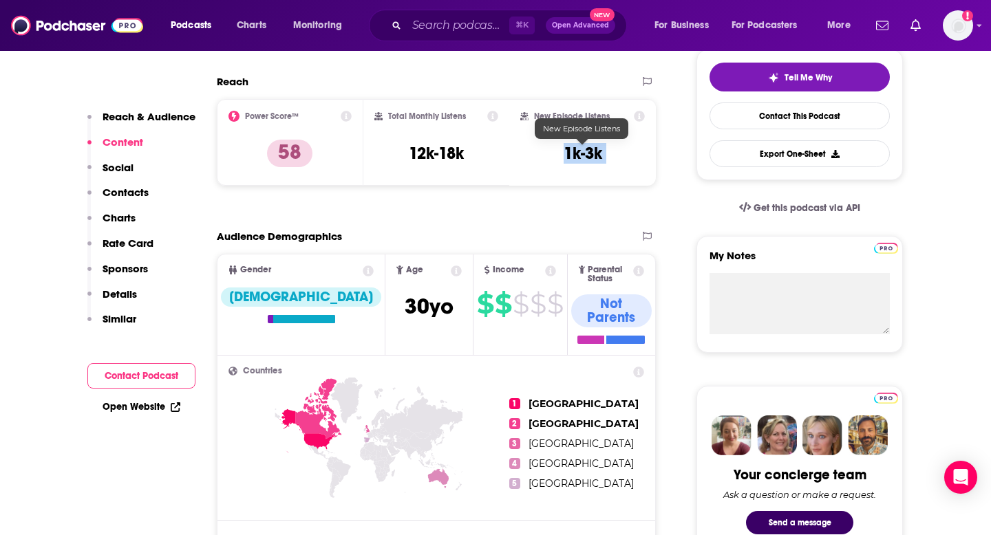
click at [569, 160] on h3 "1k-3k" at bounding box center [583, 153] width 39 height 21
click at [438, 25] on input "Search podcasts, credits, & more..." at bounding box center [458, 25] width 103 height 22
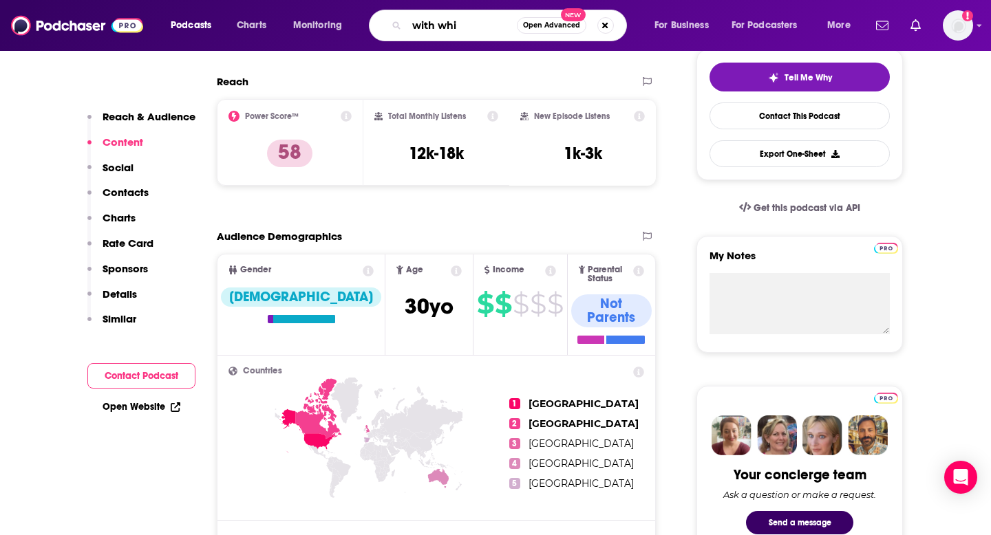
type input "with [PERSON_NAME]"
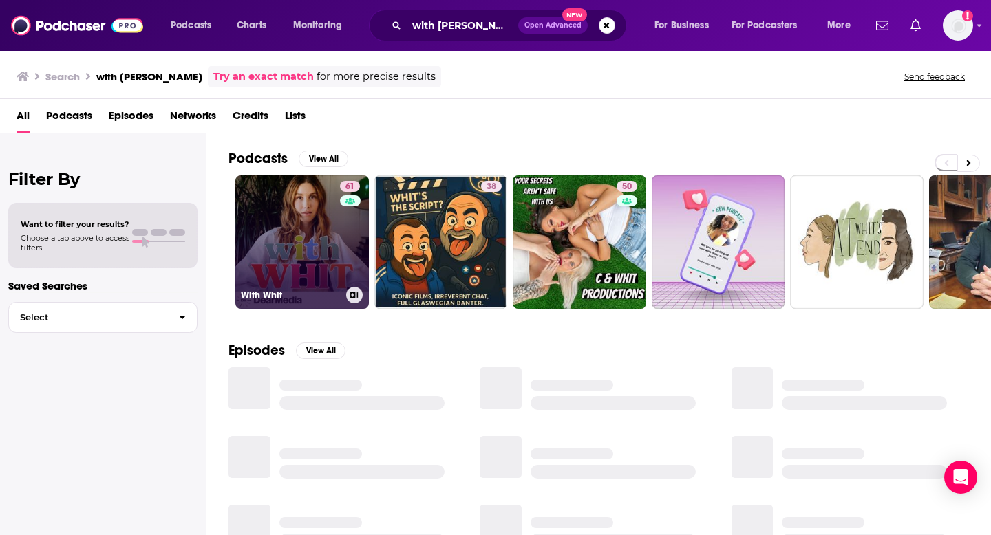
click at [295, 272] on link "61 With Whit" at bounding box center [302, 242] width 134 height 134
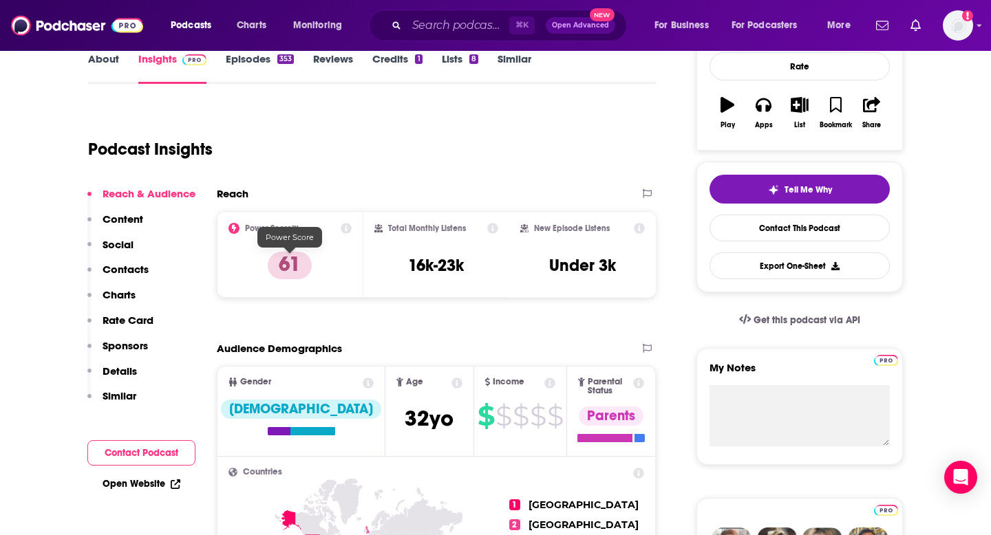
scroll to position [212, 0]
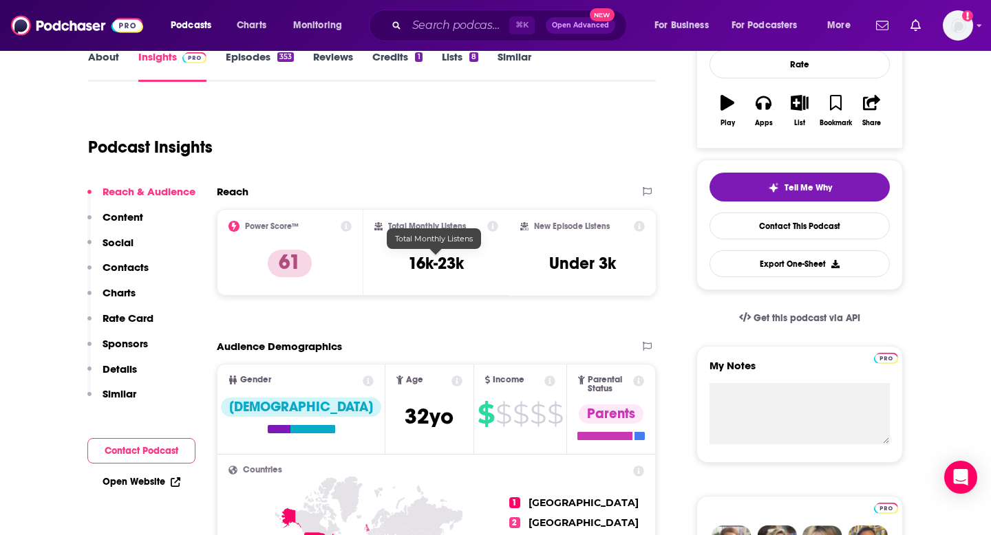
click at [454, 266] on h3 "16k-23k" at bounding box center [436, 263] width 56 height 21
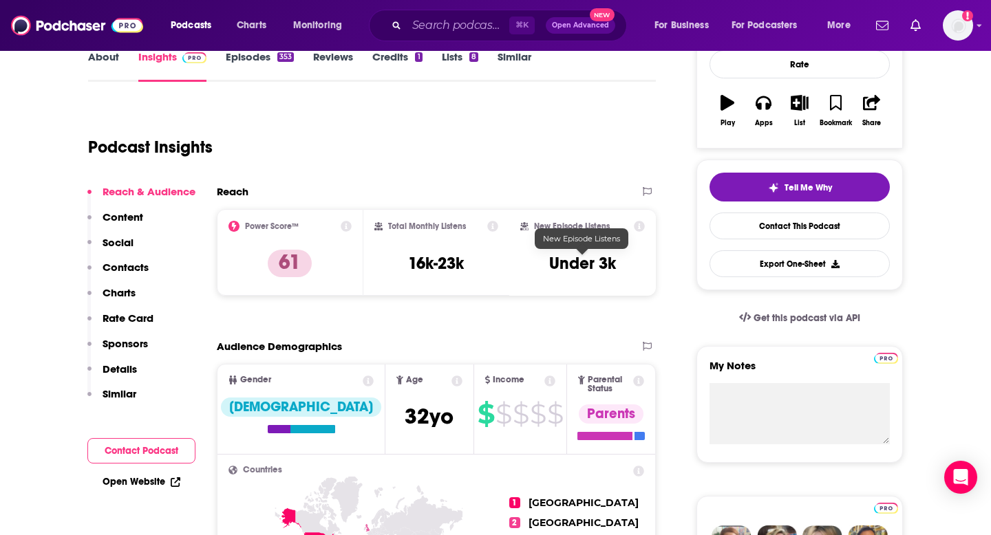
click at [566, 257] on h3 "Under 3k" at bounding box center [582, 263] width 67 height 21
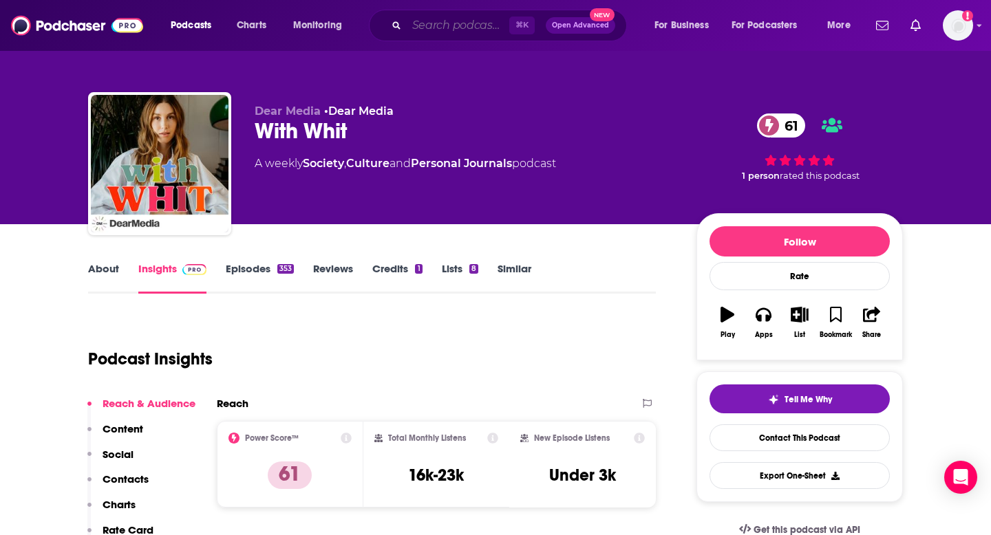
click at [410, 33] on input "Search podcasts, credits, & more..." at bounding box center [458, 25] width 103 height 22
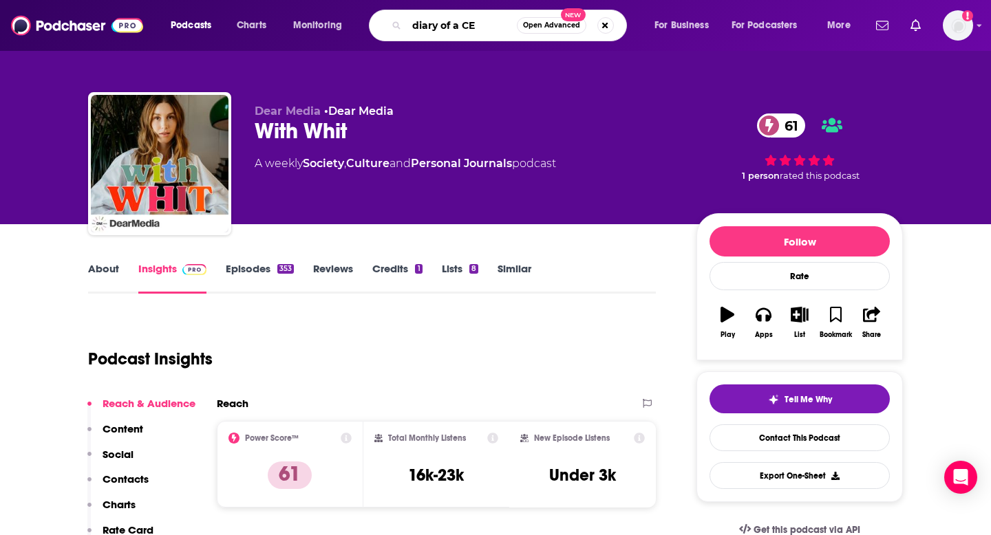
type input "diary of a CEO"
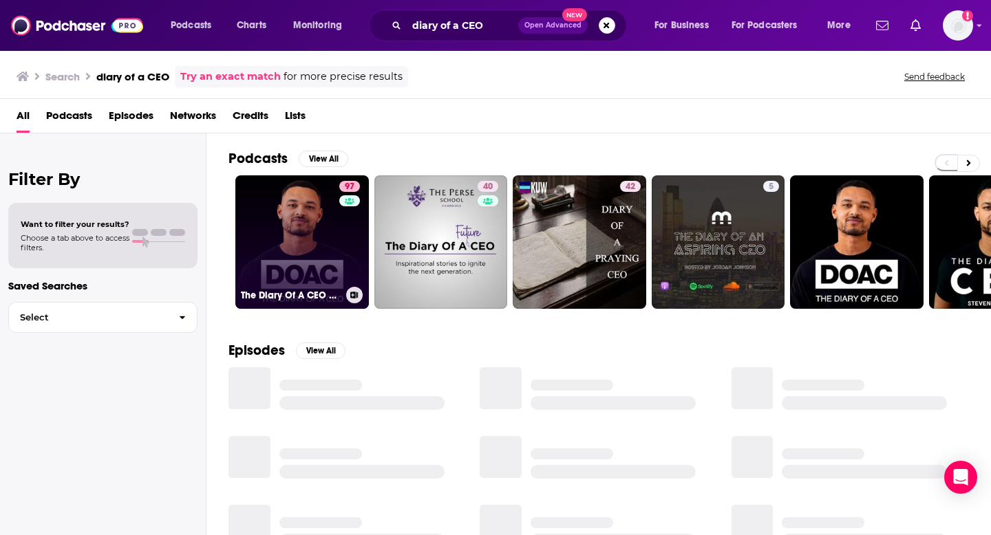
click at [305, 255] on link "97 The Diary Of A CEO with [PERSON_NAME]" at bounding box center [302, 242] width 134 height 134
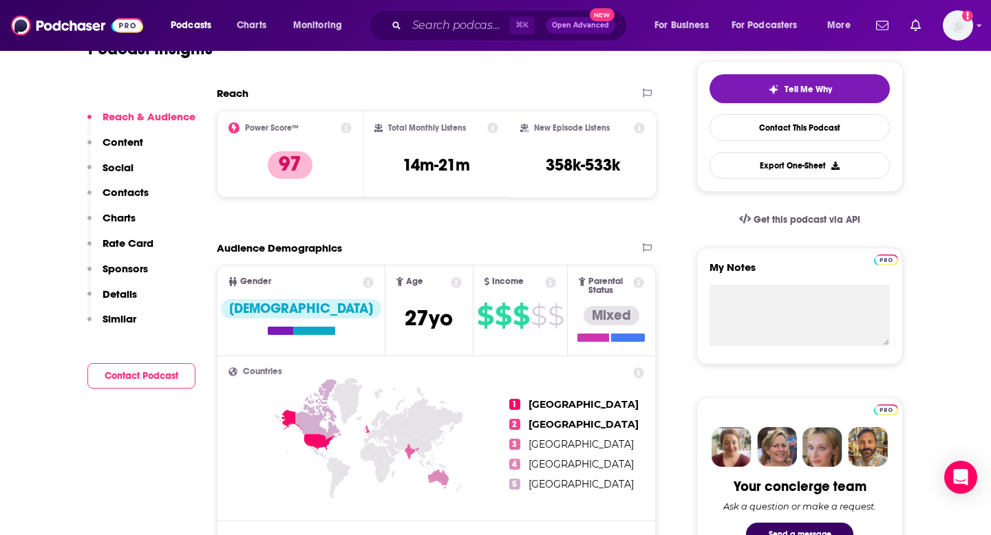
scroll to position [307, 0]
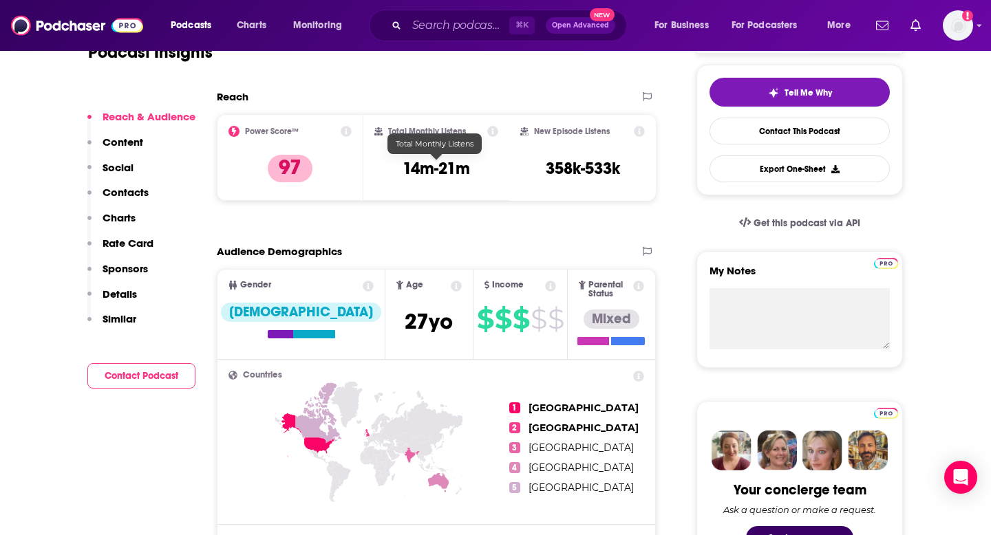
click at [460, 166] on h3 "14m-21m" at bounding box center [436, 168] width 67 height 21
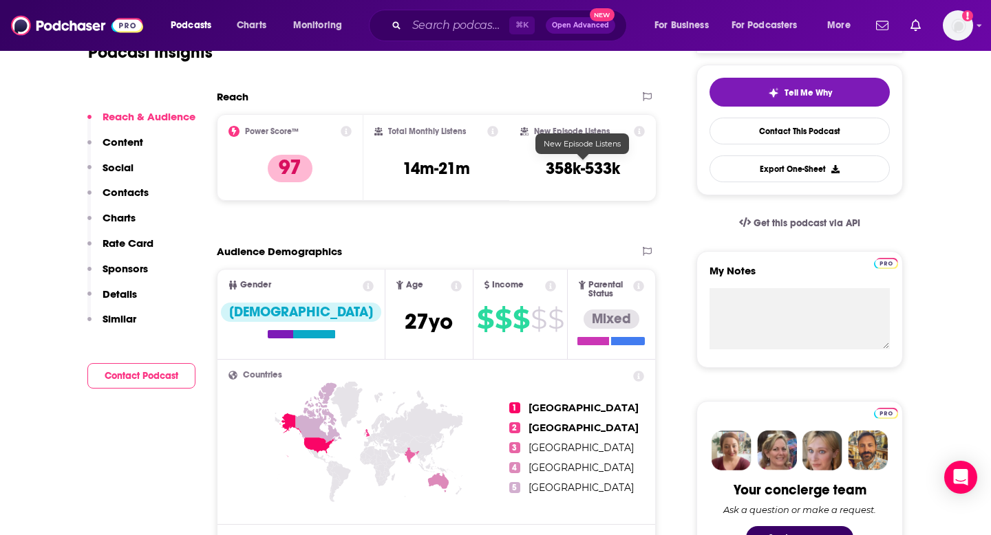
click at [595, 173] on h3 "358k-533k" at bounding box center [583, 168] width 74 height 21
